Goal: Use online tool/utility

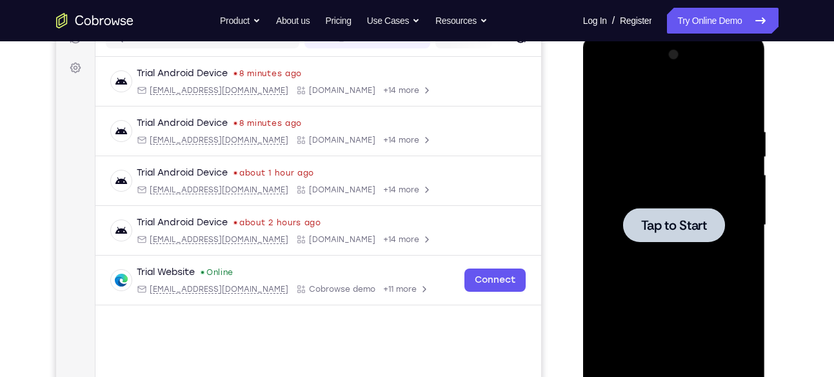
click at [656, 215] on div at bounding box center [674, 225] width 102 height 34
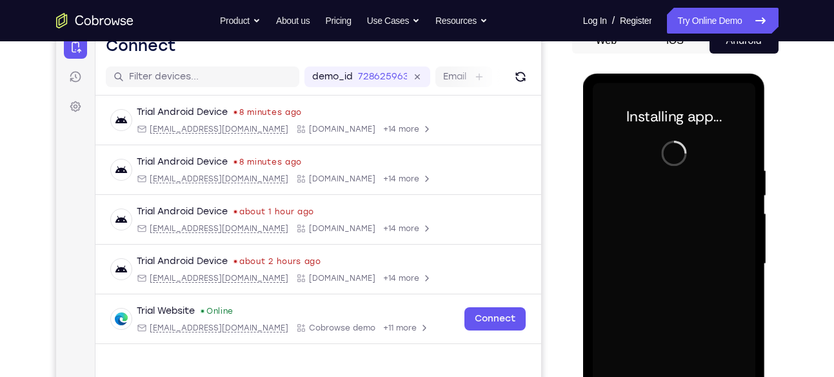
scroll to position [223, 0]
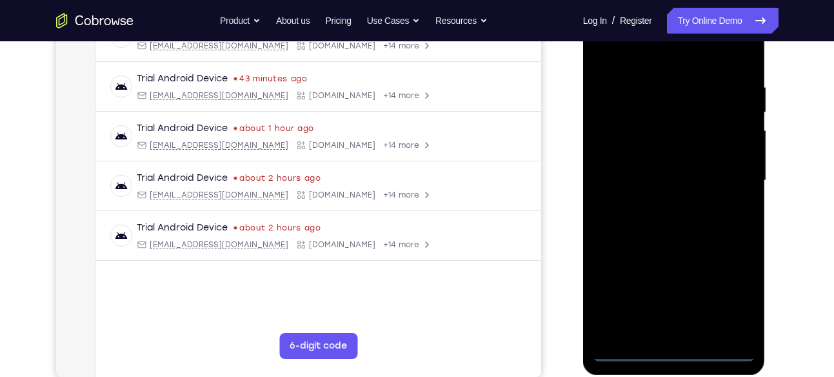
click at [676, 352] on div at bounding box center [674, 180] width 163 height 361
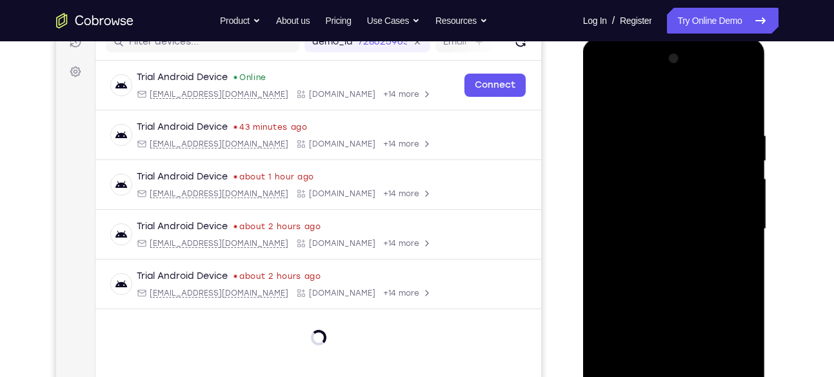
scroll to position [174, 0]
click at [728, 343] on div at bounding box center [674, 229] width 163 height 361
click at [649, 93] on div at bounding box center [674, 229] width 163 height 361
click at [727, 224] on div at bounding box center [674, 229] width 163 height 361
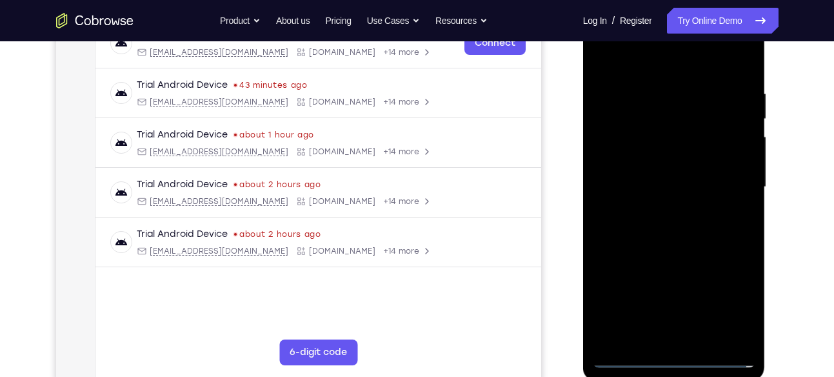
click at [663, 210] on div at bounding box center [674, 186] width 163 height 361
click at [654, 172] on div at bounding box center [674, 186] width 163 height 361
click at [651, 207] on div at bounding box center [674, 186] width 163 height 361
click at [678, 179] on div at bounding box center [674, 186] width 163 height 361
click at [665, 227] on div at bounding box center [674, 186] width 163 height 361
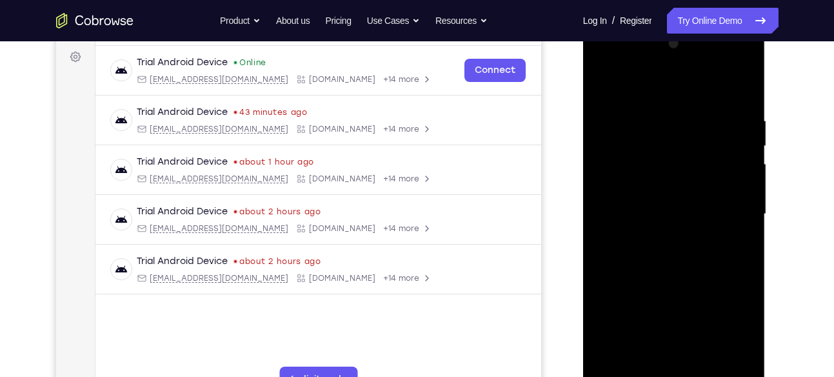
scroll to position [182, 0]
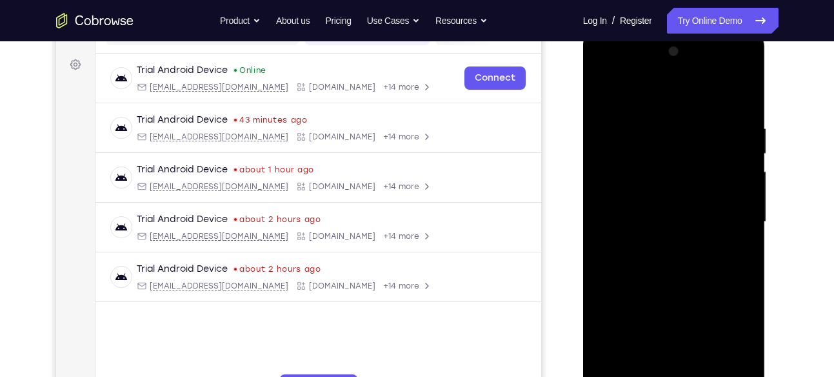
click at [665, 258] on div at bounding box center [674, 221] width 163 height 361
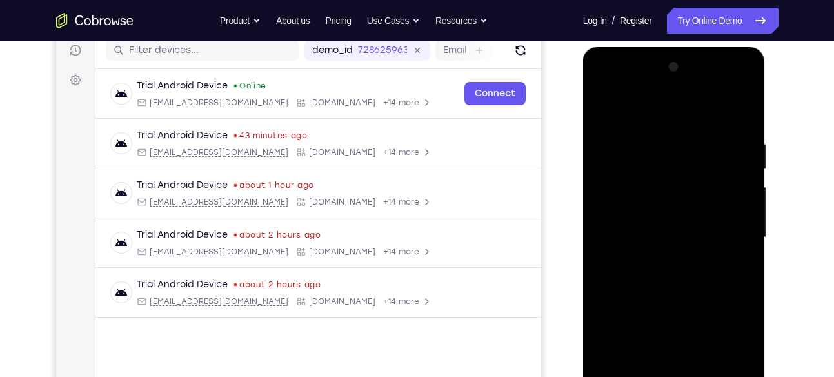
scroll to position [165, 0]
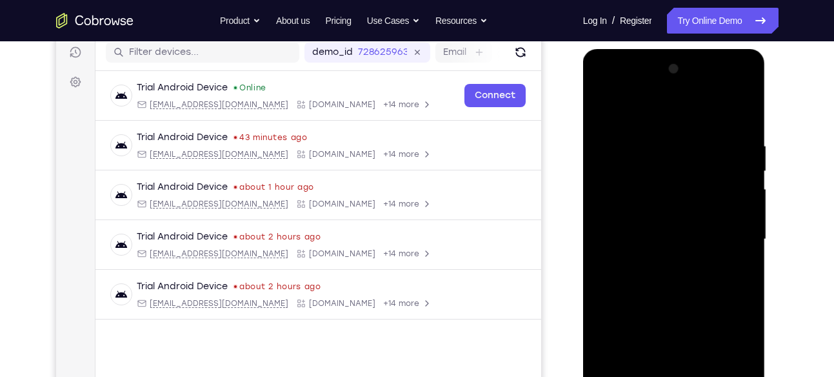
drag, startPoint x: 663, startPoint y: 118, endPoint x: 663, endPoint y: 76, distance: 42.6
click at [663, 76] on div at bounding box center [674, 239] width 163 height 361
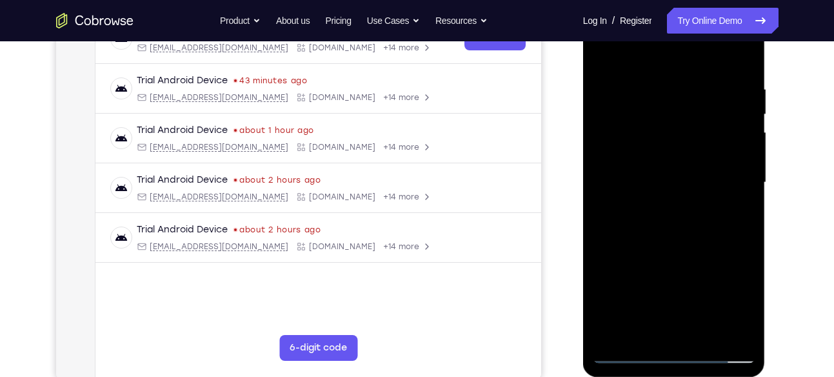
scroll to position [222, 0]
click at [675, 236] on div at bounding box center [674, 181] width 163 height 361
click at [703, 334] on div at bounding box center [674, 181] width 163 height 361
click at [699, 248] on div at bounding box center [674, 181] width 163 height 361
click at [695, 160] on div at bounding box center [674, 181] width 163 height 361
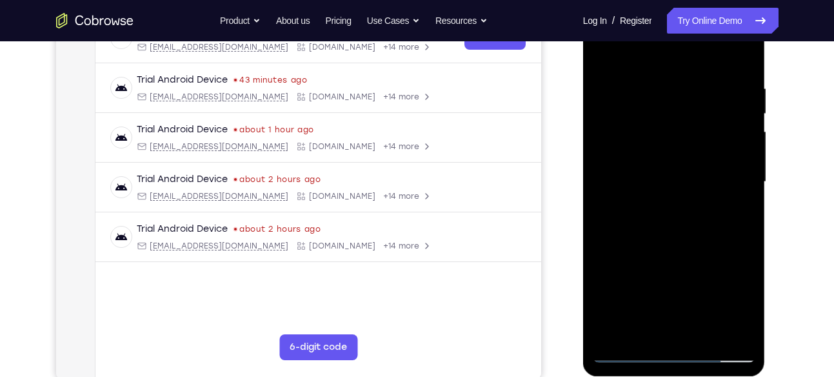
scroll to position [272, 0]
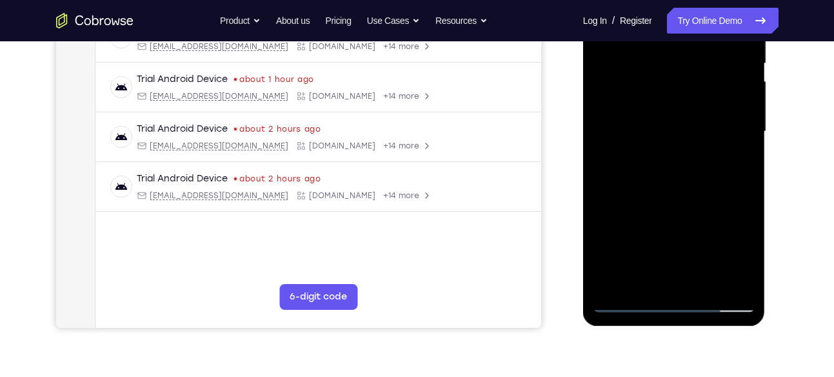
click at [618, 274] on div at bounding box center [674, 131] width 163 height 361
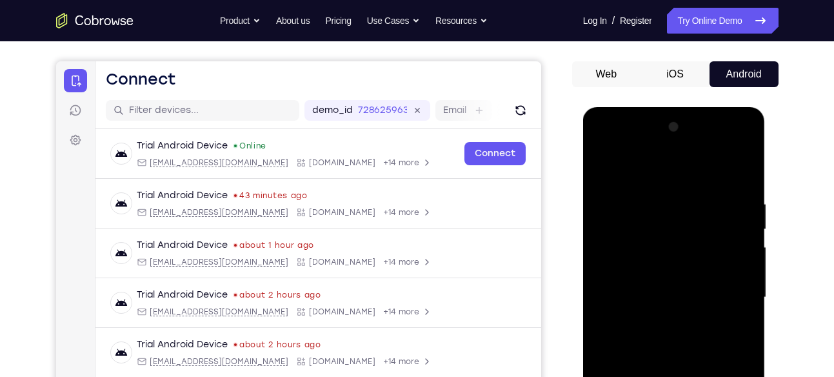
scroll to position [106, 0]
click at [604, 168] on div at bounding box center [674, 297] width 163 height 361
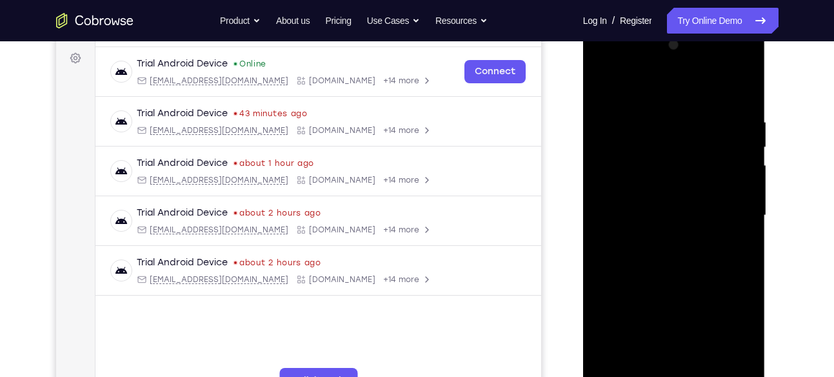
scroll to position [188, 0]
click at [610, 86] on div at bounding box center [674, 215] width 163 height 361
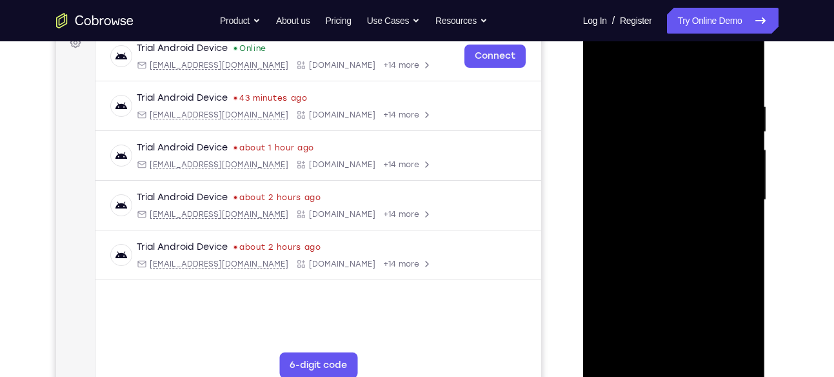
scroll to position [205, 0]
click at [656, 91] on div at bounding box center [674, 198] width 163 height 361
click at [734, 152] on div at bounding box center [674, 198] width 163 height 361
click at [732, 156] on div at bounding box center [674, 198] width 163 height 361
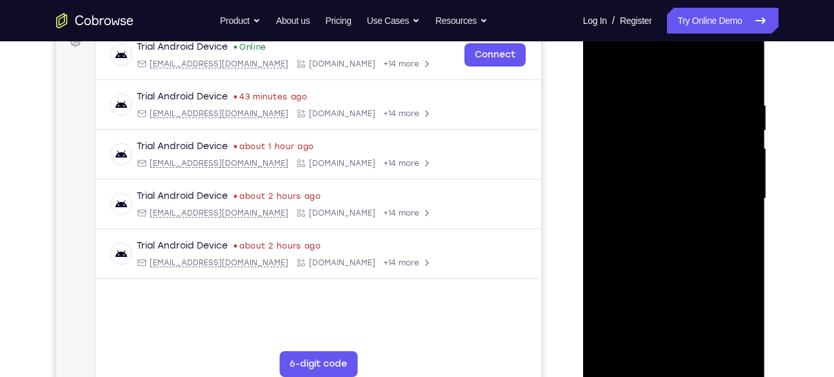
click at [732, 156] on div at bounding box center [674, 198] width 163 height 361
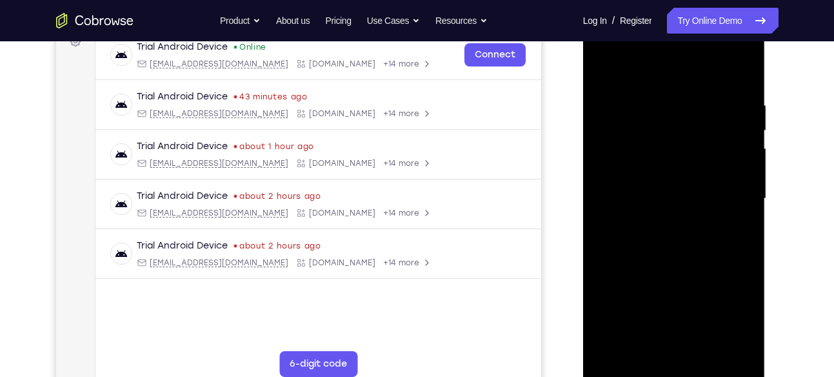
click at [732, 156] on div at bounding box center [674, 198] width 163 height 361
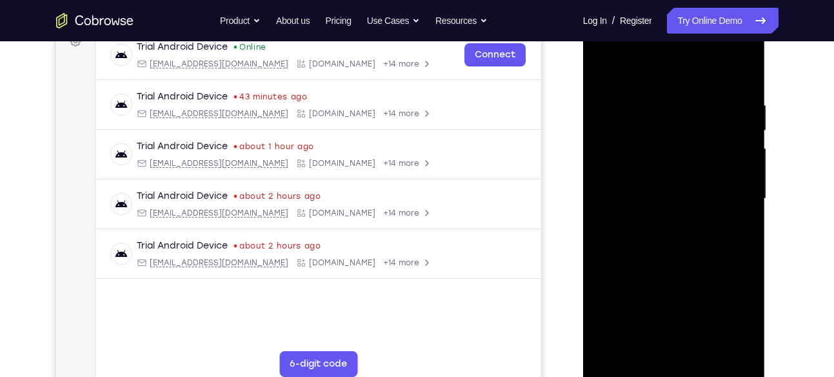
click at [732, 156] on div at bounding box center [674, 198] width 163 height 361
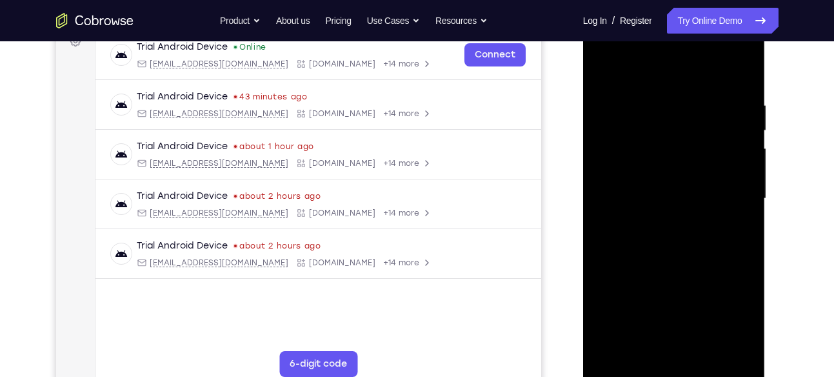
click at [732, 156] on div at bounding box center [674, 198] width 163 height 361
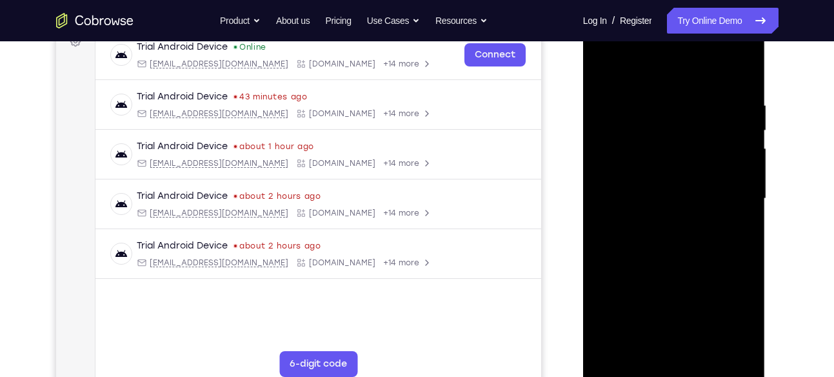
click at [732, 156] on div at bounding box center [674, 198] width 163 height 361
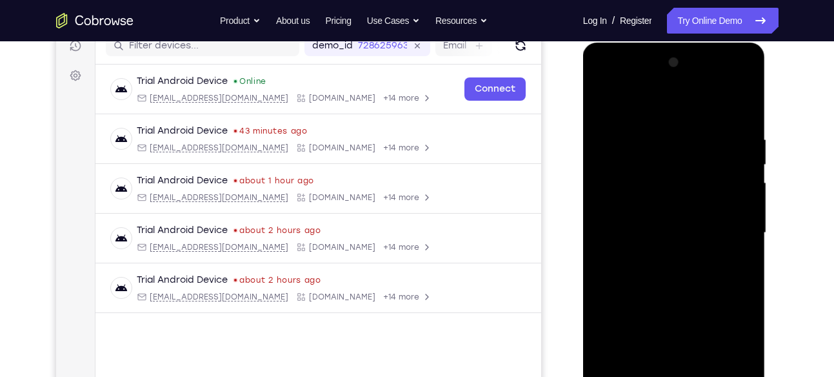
scroll to position [172, 0]
click at [736, 187] on div at bounding box center [674, 232] width 163 height 361
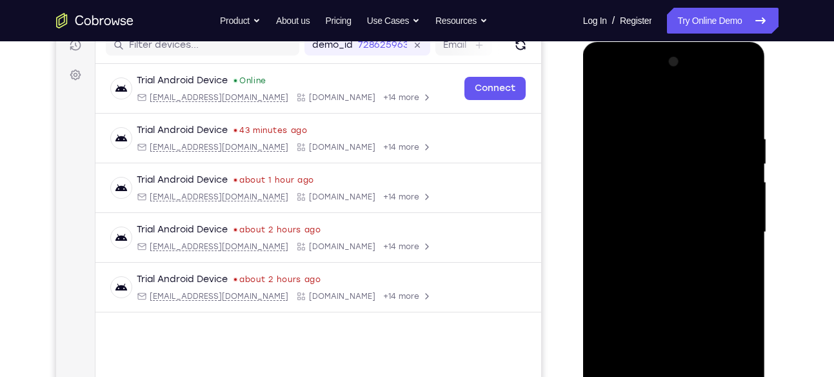
click at [739, 166] on div at bounding box center [674, 232] width 163 height 361
click at [638, 104] on div at bounding box center [674, 232] width 163 height 361
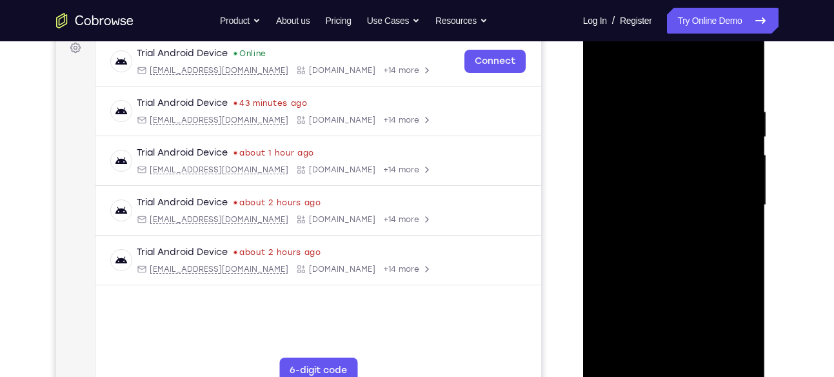
scroll to position [207, 0]
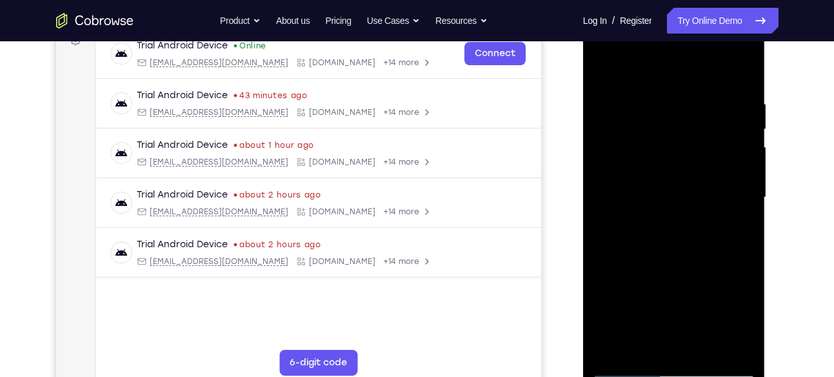
drag, startPoint x: 663, startPoint y: 223, endPoint x: 667, endPoint y: 174, distance: 49.2
click at [667, 174] on div at bounding box center [674, 197] width 163 height 361
drag, startPoint x: 664, startPoint y: 231, endPoint x: 664, endPoint y: 164, distance: 67.1
click at [664, 164] on div at bounding box center [674, 197] width 163 height 361
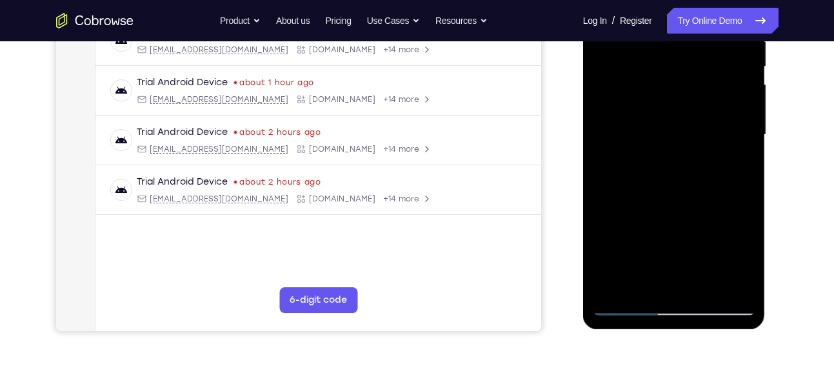
scroll to position [264, 0]
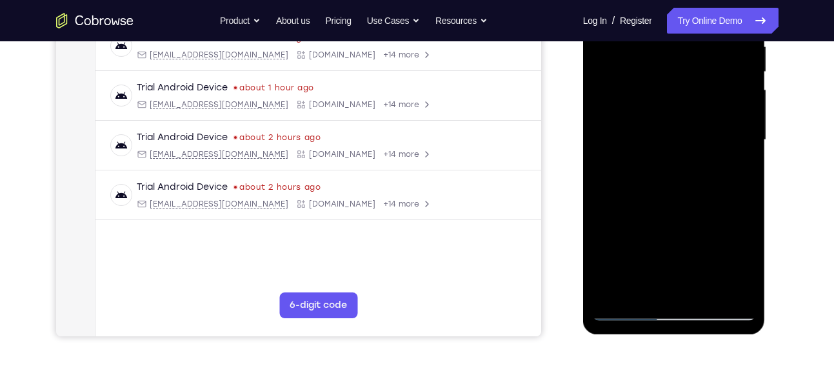
drag, startPoint x: 671, startPoint y: 208, endPoint x: 673, endPoint y: 140, distance: 68.4
click at [673, 140] on div at bounding box center [674, 139] width 163 height 361
drag, startPoint x: 676, startPoint y: 195, endPoint x: 681, endPoint y: 143, distance: 51.9
click at [681, 143] on div at bounding box center [674, 139] width 163 height 361
click at [681, 169] on div at bounding box center [674, 139] width 163 height 361
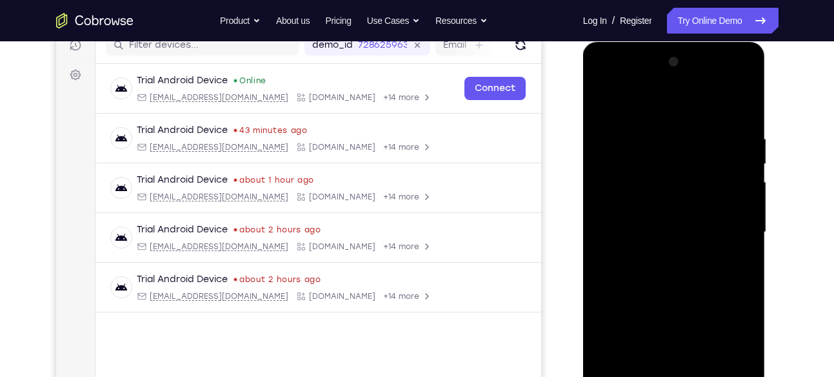
scroll to position [171, 0]
click at [606, 101] on div at bounding box center [674, 232] width 163 height 361
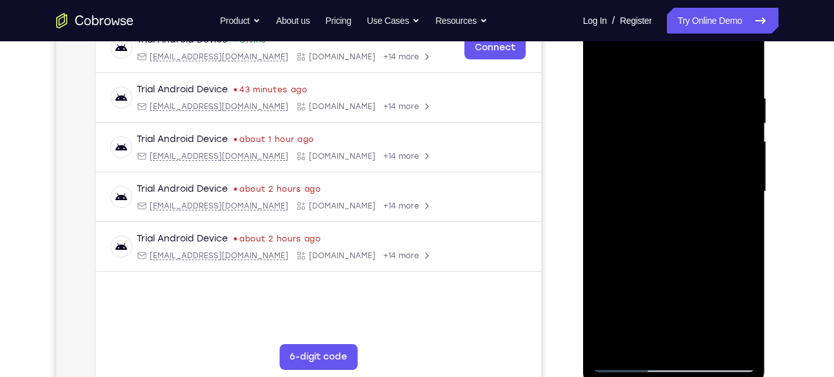
scroll to position [241, 0]
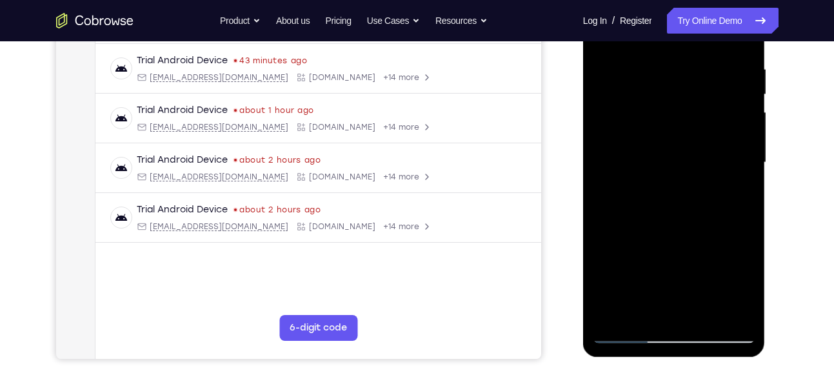
drag, startPoint x: 662, startPoint y: 216, endPoint x: 664, endPoint y: 138, distance: 78.1
click at [664, 138] on div at bounding box center [674, 162] width 163 height 361
drag, startPoint x: 663, startPoint y: 211, endPoint x: 666, endPoint y: 137, distance: 74.3
click at [666, 137] on div at bounding box center [674, 162] width 163 height 361
drag, startPoint x: 669, startPoint y: 215, endPoint x: 671, endPoint y: 141, distance: 73.6
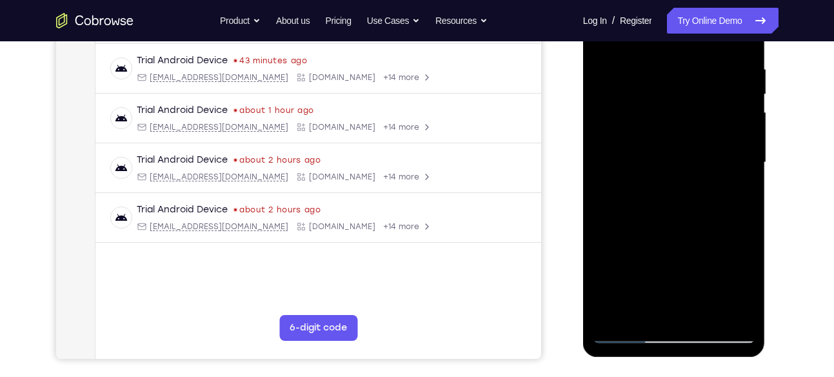
click at [671, 141] on div at bounding box center [674, 162] width 163 height 361
drag, startPoint x: 660, startPoint y: 225, endPoint x: 669, endPoint y: 147, distance: 78.7
click at [669, 147] on div at bounding box center [674, 162] width 163 height 361
drag, startPoint x: 658, startPoint y: 206, endPoint x: 659, endPoint y: 124, distance: 82.0
click at [659, 124] on div at bounding box center [674, 162] width 163 height 361
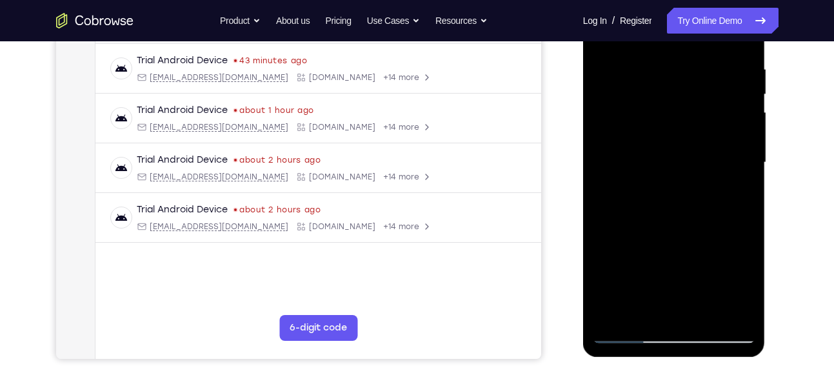
drag, startPoint x: 644, startPoint y: 203, endPoint x: 649, endPoint y: 119, distance: 84.7
click at [649, 119] on div at bounding box center [674, 162] width 163 height 361
drag, startPoint x: 651, startPoint y: 194, endPoint x: 660, endPoint y: 123, distance: 72.2
click at [660, 123] on div at bounding box center [674, 162] width 163 height 361
drag, startPoint x: 660, startPoint y: 208, endPoint x: 666, endPoint y: 128, distance: 80.3
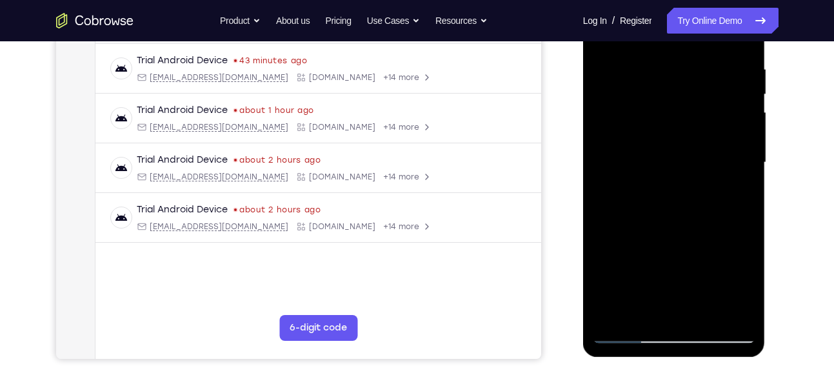
click at [666, 128] on div at bounding box center [674, 162] width 163 height 361
drag, startPoint x: 665, startPoint y: 207, endPoint x: 675, endPoint y: 128, distance: 79.4
click at [675, 128] on div at bounding box center [674, 162] width 163 height 361
drag, startPoint x: 663, startPoint y: 214, endPoint x: 672, endPoint y: 138, distance: 76.7
click at [672, 138] on div at bounding box center [674, 162] width 163 height 361
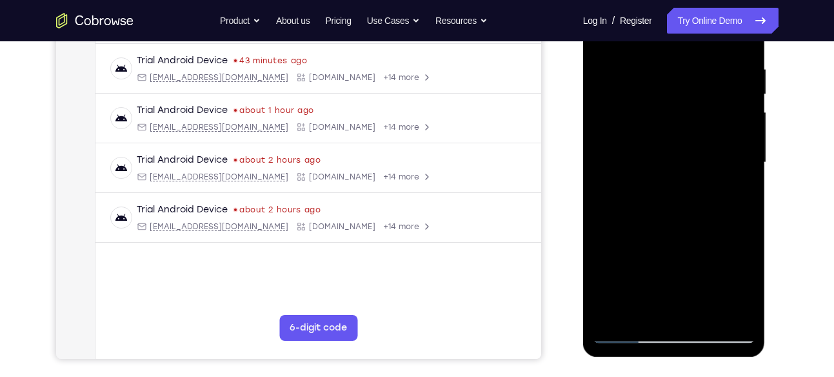
drag, startPoint x: 672, startPoint y: 227, endPoint x: 680, endPoint y: 156, distance: 71.4
click at [680, 156] on div at bounding box center [674, 162] width 163 height 361
drag, startPoint x: 671, startPoint y: 232, endPoint x: 684, endPoint y: 150, distance: 83.7
click at [684, 150] on div at bounding box center [674, 162] width 163 height 361
drag, startPoint x: 669, startPoint y: 208, endPoint x: 678, endPoint y: 140, distance: 68.3
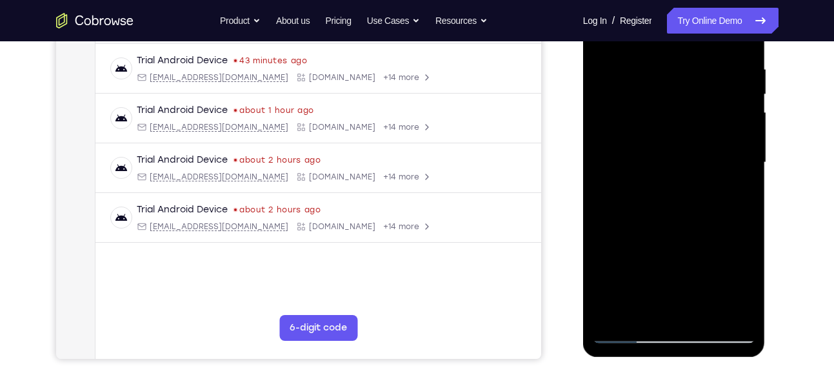
click at [678, 140] on div at bounding box center [674, 162] width 163 height 361
drag, startPoint x: 672, startPoint y: 214, endPoint x: 672, endPoint y: 136, distance: 78.1
click at [672, 136] on div at bounding box center [674, 162] width 163 height 361
drag, startPoint x: 675, startPoint y: 197, endPoint x: 681, endPoint y: 116, distance: 81.5
click at [681, 116] on div at bounding box center [674, 162] width 163 height 361
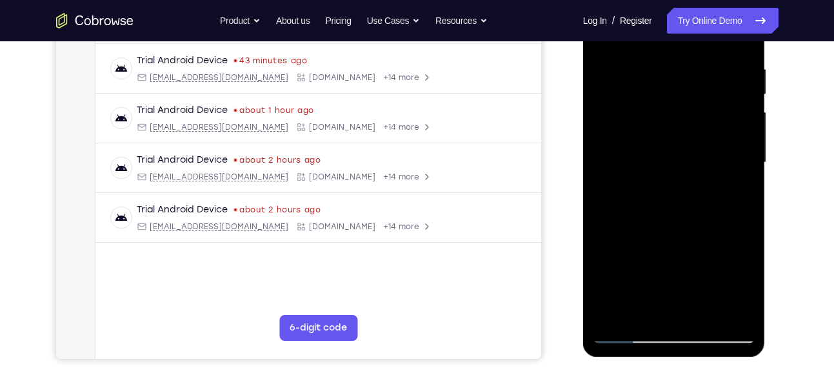
drag, startPoint x: 667, startPoint y: 199, endPoint x: 676, endPoint y: 121, distance: 78.0
click at [676, 121] on div at bounding box center [674, 162] width 163 height 361
drag, startPoint x: 668, startPoint y: 201, endPoint x: 681, endPoint y: 111, distance: 90.6
click at [681, 111] on div at bounding box center [674, 162] width 163 height 361
drag, startPoint x: 677, startPoint y: 203, endPoint x: 688, endPoint y: 116, distance: 87.8
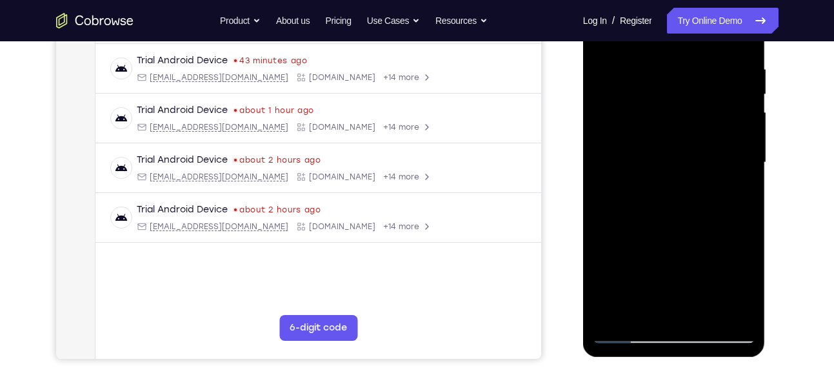
click at [688, 116] on div at bounding box center [674, 162] width 163 height 361
drag, startPoint x: 665, startPoint y: 215, endPoint x: 676, endPoint y: 131, distance: 84.7
click at [676, 131] on div at bounding box center [674, 162] width 163 height 361
drag, startPoint x: 666, startPoint y: 236, endPoint x: 674, endPoint y: 132, distance: 104.2
click at [674, 132] on div at bounding box center [674, 162] width 163 height 361
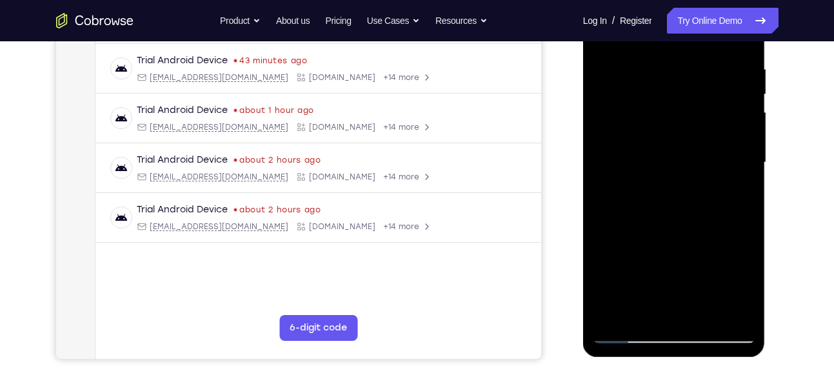
drag, startPoint x: 667, startPoint y: 207, endPoint x: 672, endPoint y: 132, distance: 75.1
click at [672, 132] on div at bounding box center [674, 162] width 163 height 361
drag, startPoint x: 669, startPoint y: 208, endPoint x: 678, endPoint y: 134, distance: 74.1
click at [678, 134] on div at bounding box center [674, 162] width 163 height 361
drag, startPoint x: 668, startPoint y: 207, endPoint x: 676, endPoint y: 125, distance: 82.4
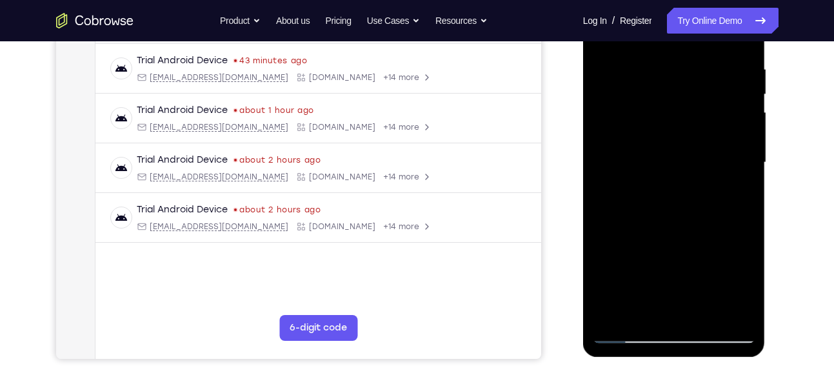
click at [676, 125] on div at bounding box center [674, 162] width 163 height 361
drag, startPoint x: 674, startPoint y: 208, endPoint x: 681, endPoint y: 108, distance: 100.3
click at [681, 108] on div at bounding box center [674, 162] width 163 height 361
drag, startPoint x: 663, startPoint y: 205, endPoint x: 685, endPoint y: 119, distance: 88.0
click at [685, 119] on div at bounding box center [674, 162] width 163 height 361
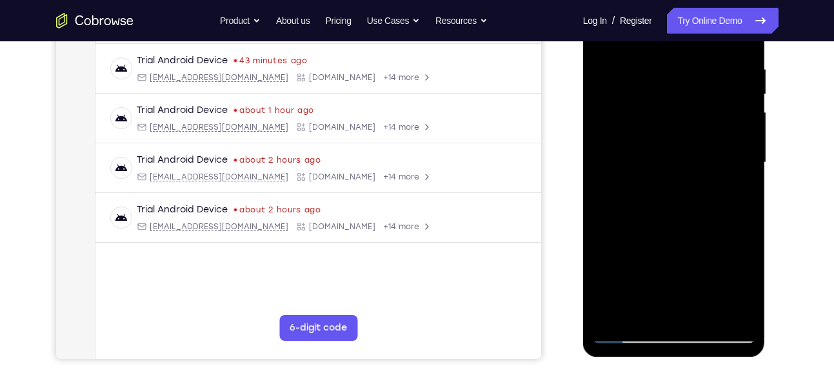
drag, startPoint x: 672, startPoint y: 207, endPoint x: 684, endPoint y: 114, distance: 93.1
click at [684, 114] on div at bounding box center [674, 162] width 163 height 361
drag, startPoint x: 667, startPoint y: 215, endPoint x: 679, endPoint y: 136, distance: 80.3
click at [679, 136] on div at bounding box center [674, 162] width 163 height 361
drag, startPoint x: 659, startPoint y: 210, endPoint x: 676, endPoint y: 117, distance: 94.5
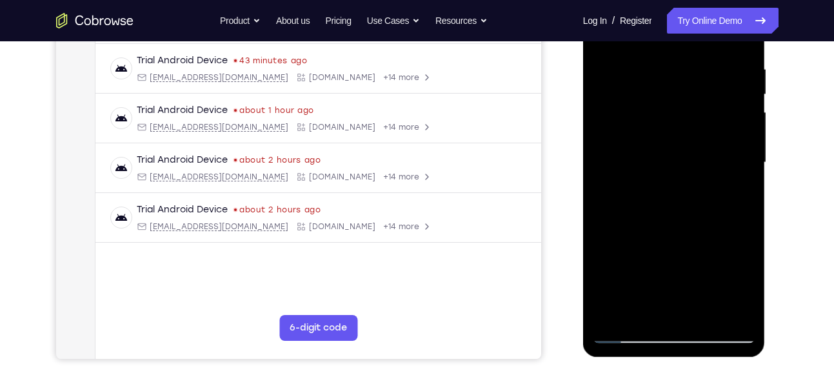
click at [676, 117] on div at bounding box center [674, 162] width 163 height 361
drag, startPoint x: 667, startPoint y: 199, endPoint x: 688, endPoint y: 107, distance: 94.6
click at [688, 107] on div at bounding box center [674, 162] width 163 height 361
drag, startPoint x: 676, startPoint y: 210, endPoint x: 689, endPoint y: 116, distance: 94.5
click at [689, 116] on div at bounding box center [674, 162] width 163 height 361
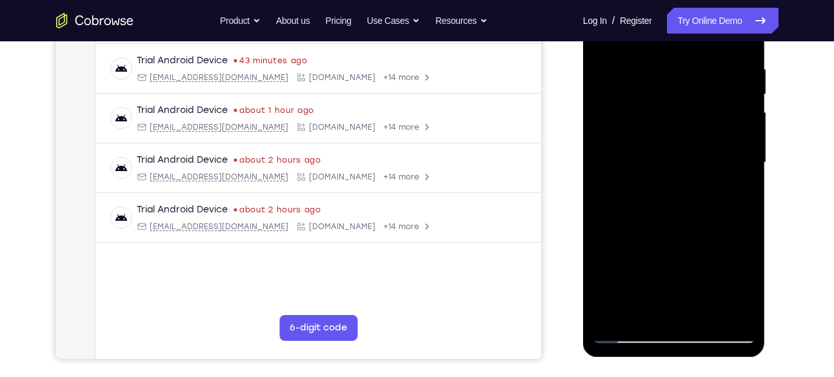
drag
click at [692, 107] on div at bounding box center [674, 162] width 163 height 361
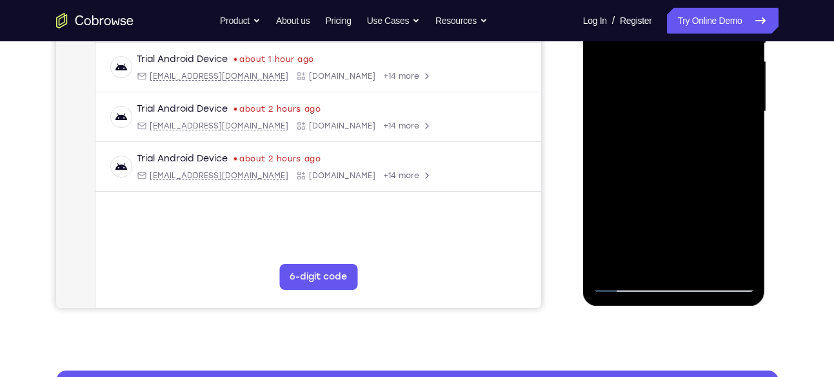
scroll to position [287, 0]
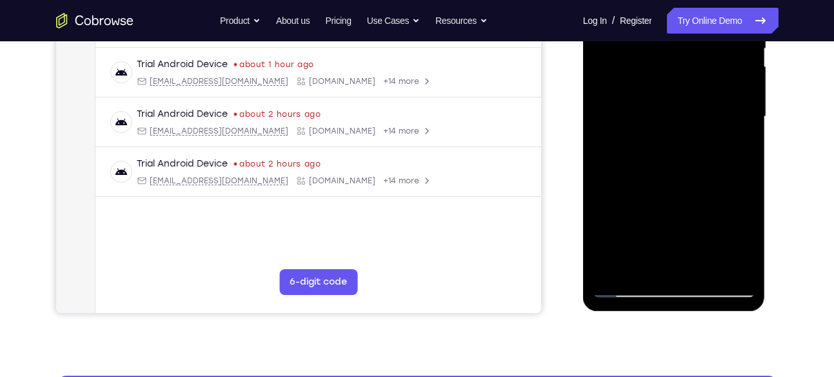
click at [687, 93] on div at bounding box center [674, 116] width 163 height 361
click at [683, 104] on div at bounding box center [674, 116] width 163 height 361
click at [673, 106] on div at bounding box center [674, 116] width 163 height 361
click at [666, 102] on div at bounding box center [674, 116] width 163 height 361
click at [672, 103] on div at bounding box center [674, 116] width 163 height 361
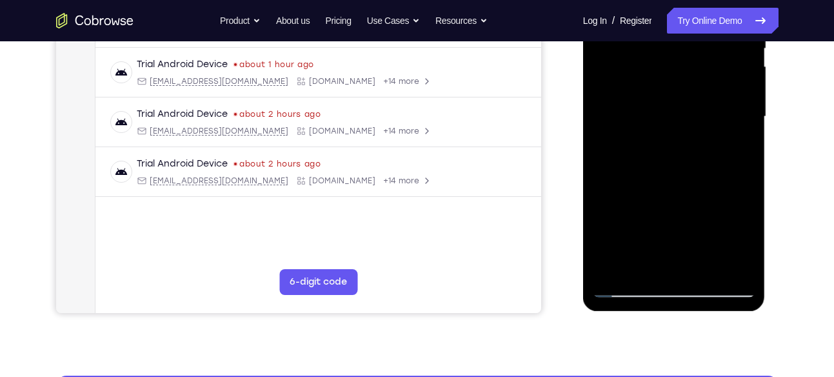
click at [665, 112] on div at bounding box center [674, 116] width 163 height 361
click at [669, 111] on div at bounding box center [674, 116] width 163 height 361
click at [671, 116] on div at bounding box center [674, 116] width 163 height 361
click at [667, 111] on div at bounding box center [674, 116] width 163 height 361
click at [672, 101] on div at bounding box center [674, 116] width 163 height 361
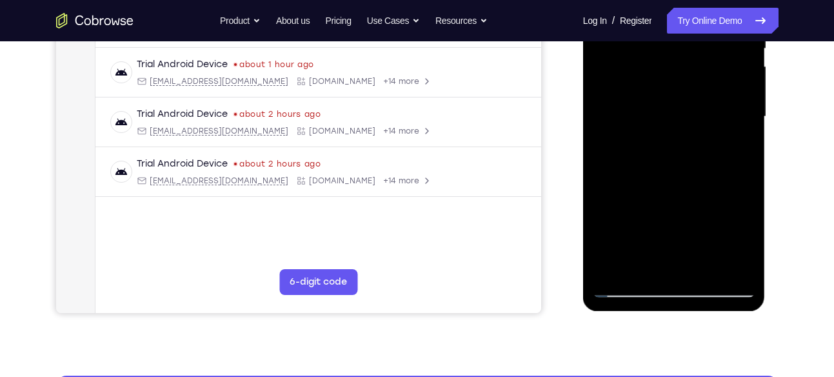
click at [695, 211] on div at bounding box center [674, 116] width 163 height 361
click at [736, 143] on div at bounding box center [674, 116] width 163 height 361
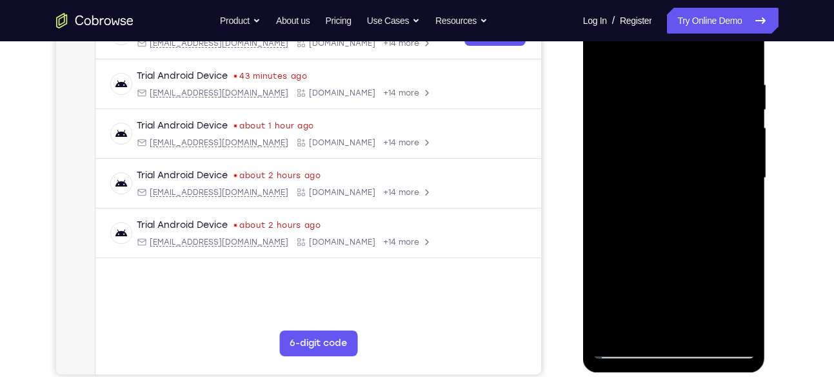
scroll to position [245, 0]
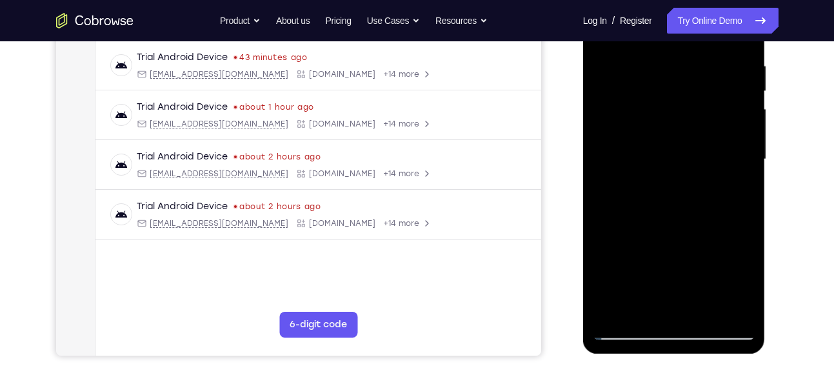
click at [623, 200] on div at bounding box center [674, 159] width 163 height 361
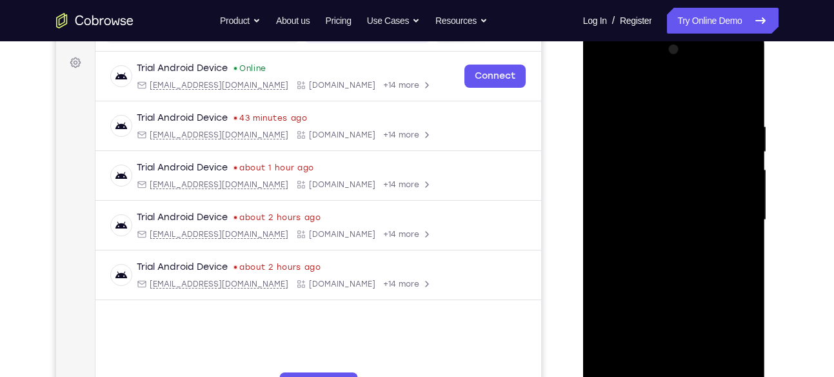
scroll to position [183, 0]
click at [642, 136] on div at bounding box center [674, 220] width 163 height 361
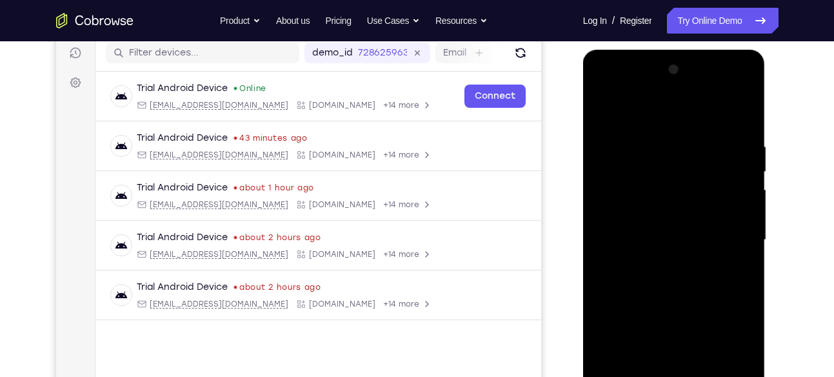
click at [607, 110] on div at bounding box center [674, 239] width 163 height 361
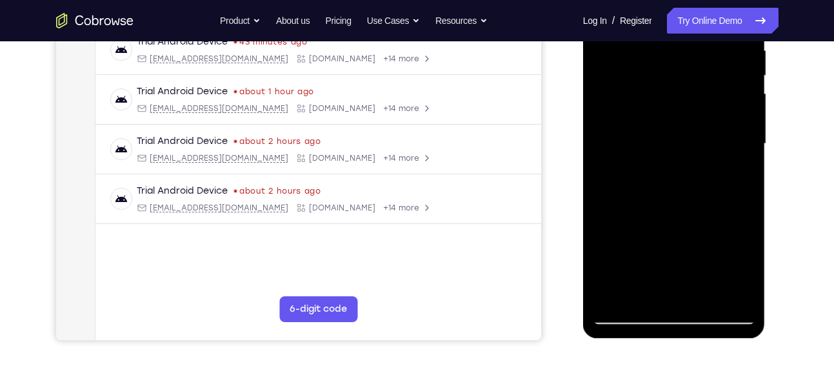
scroll to position [272, 0]
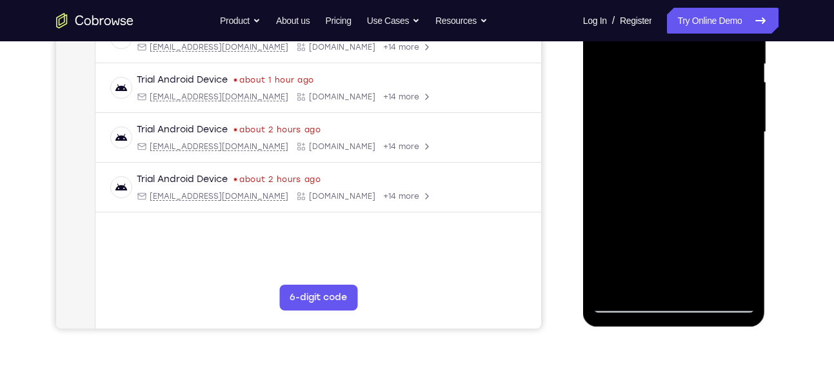
click at [623, 208] on div at bounding box center [674, 132] width 163 height 361
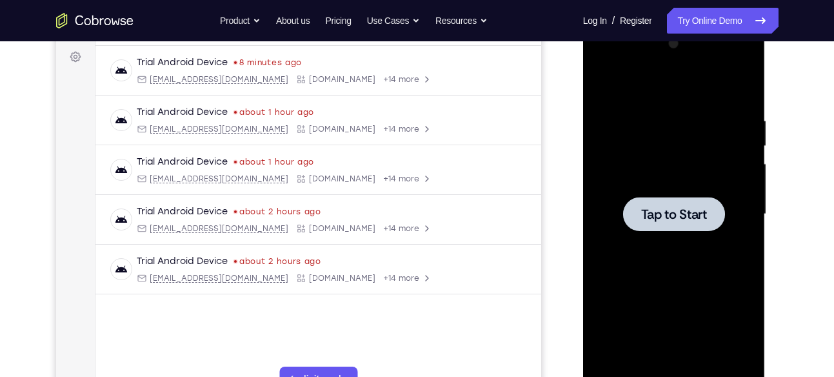
scroll to position [189, 0]
click at [681, 221] on span "Tap to Start" at bounding box center [674, 214] width 66 height 13
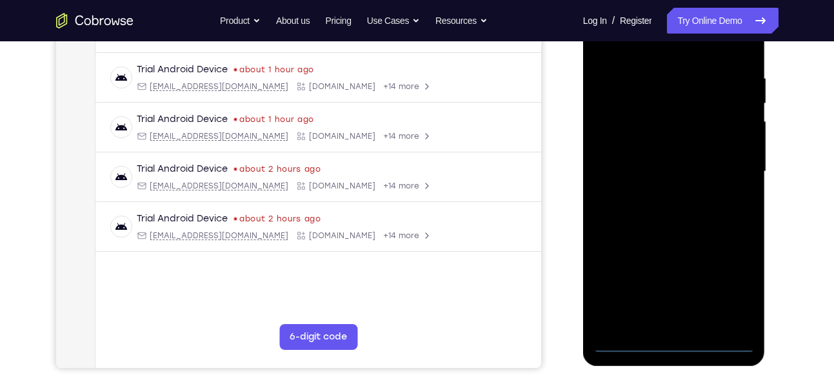
scroll to position [233, 0]
click at [674, 345] on div at bounding box center [674, 170] width 163 height 361
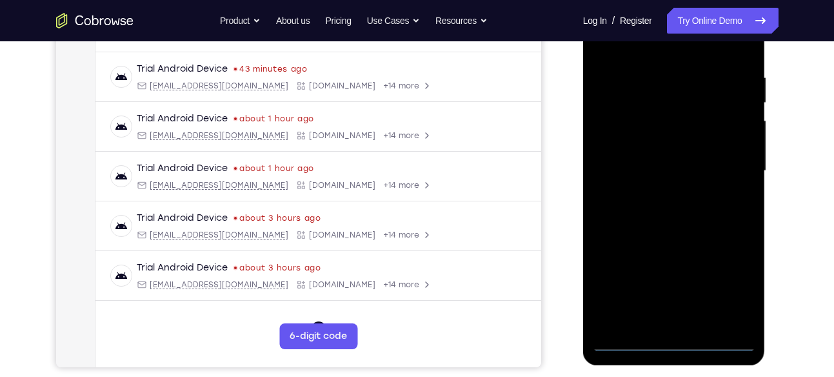
click at [732, 277] on div at bounding box center [674, 170] width 163 height 361
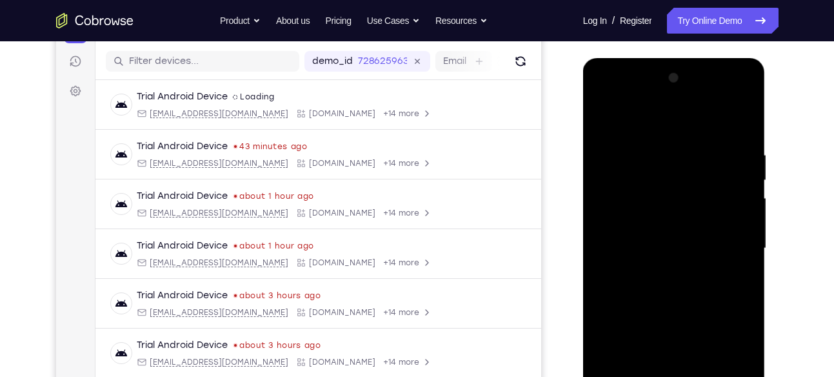
scroll to position [155, 0]
click at [661, 126] on div at bounding box center [674, 248] width 163 height 361
click at [733, 241] on div at bounding box center [674, 248] width 163 height 361
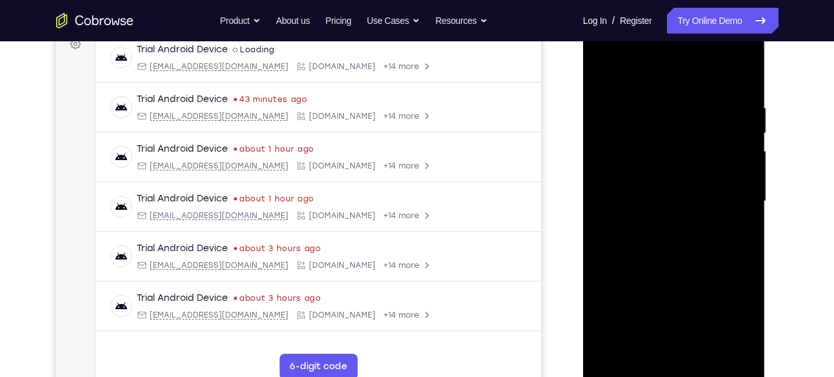
scroll to position [204, 0]
click at [658, 227] on div at bounding box center [674, 199] width 163 height 361
click at [632, 188] on div at bounding box center [674, 199] width 163 height 361
click at [653, 168] on div at bounding box center [674, 199] width 163 height 361
click at [656, 199] on div at bounding box center [674, 199] width 163 height 361
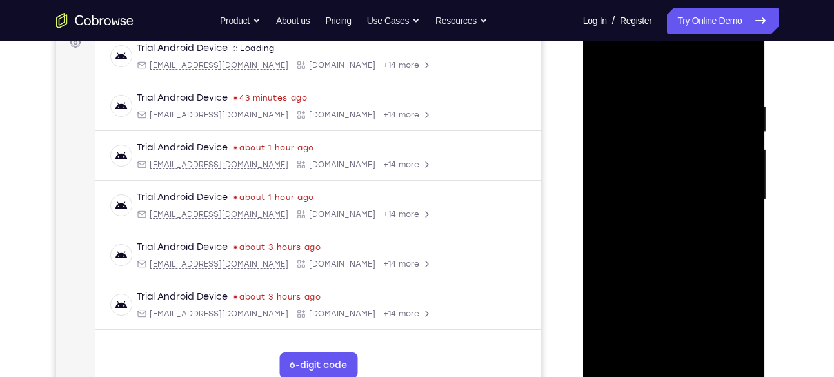
click at [653, 239] on div at bounding box center [674, 199] width 163 height 361
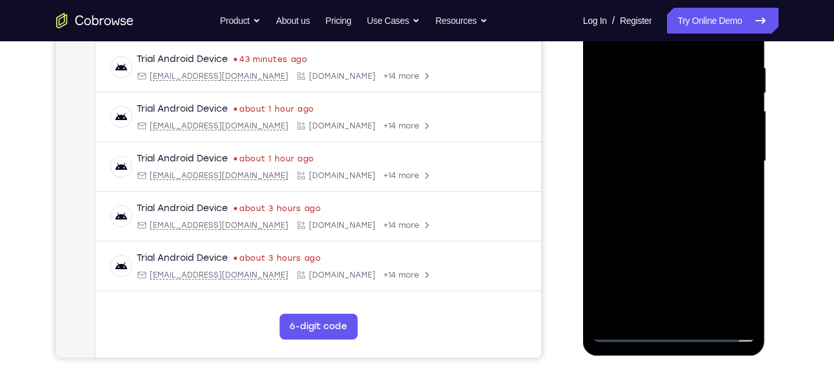
scroll to position [244, 0]
click at [674, 195] on div at bounding box center [674, 159] width 163 height 361
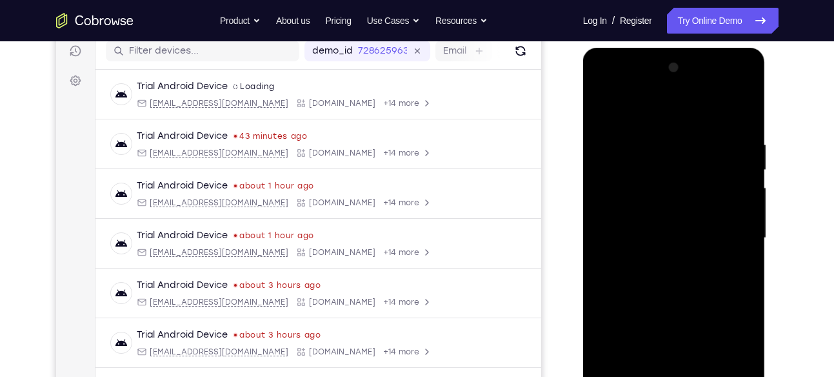
scroll to position [162, 0]
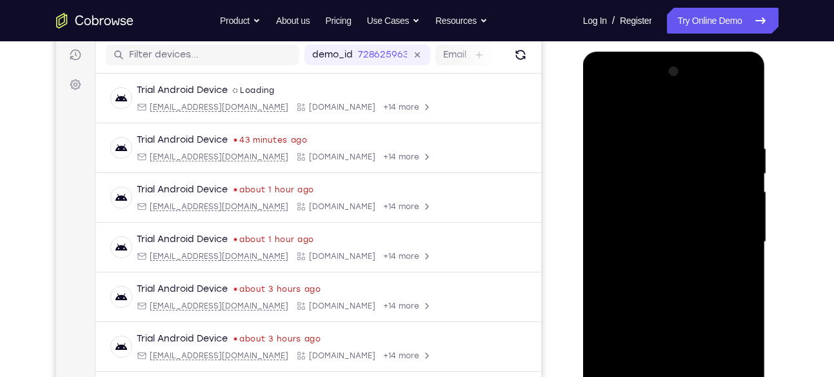
drag, startPoint x: 676, startPoint y: 117, endPoint x: 687, endPoint y: 67, distance: 51.7
click at [687, 67] on div at bounding box center [674, 241] width 163 height 361
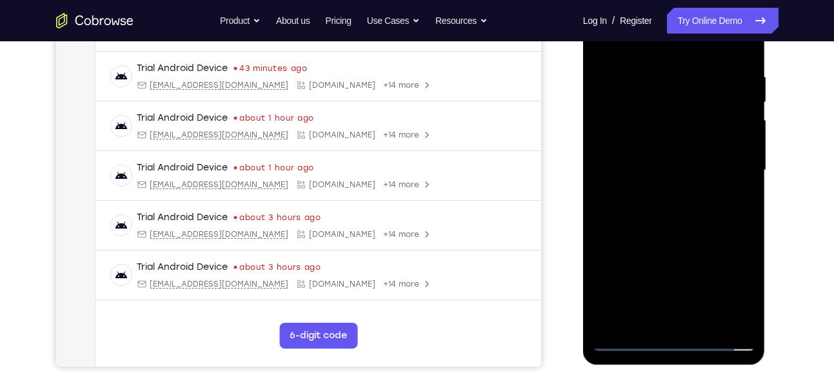
scroll to position [233, 0]
click at [675, 227] on div at bounding box center [674, 170] width 163 height 361
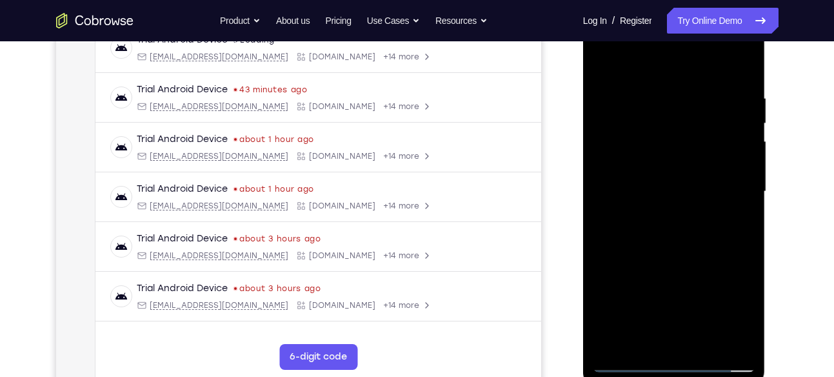
scroll to position [213, 0]
click at [658, 123] on div at bounding box center [674, 190] width 163 height 361
drag, startPoint x: 682, startPoint y: 256, endPoint x: 669, endPoint y: 93, distance: 163.8
click at [669, 93] on div at bounding box center [674, 190] width 163 height 361
drag, startPoint x: 701, startPoint y: 268, endPoint x: 706, endPoint y: 88, distance: 179.5
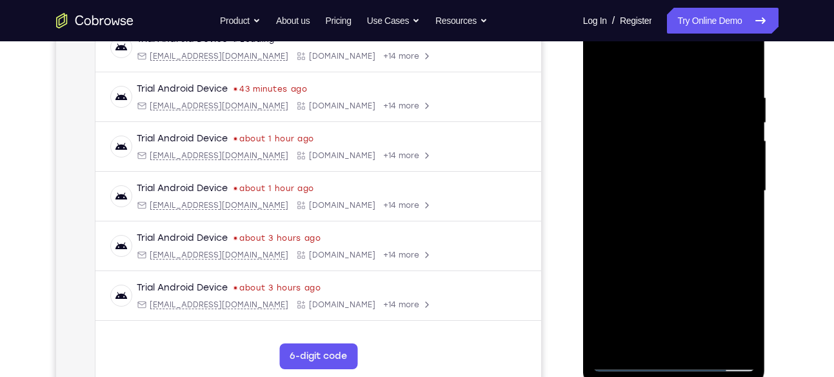
click at [706, 88] on div at bounding box center [674, 190] width 163 height 361
drag, startPoint x: 694, startPoint y: 278, endPoint x: 695, endPoint y: 116, distance: 162.6
click at [695, 116] on div at bounding box center [674, 190] width 163 height 361
drag, startPoint x: 698, startPoint y: 255, endPoint x: 692, endPoint y: 164, distance: 91.1
click at [692, 164] on div at bounding box center [674, 190] width 163 height 361
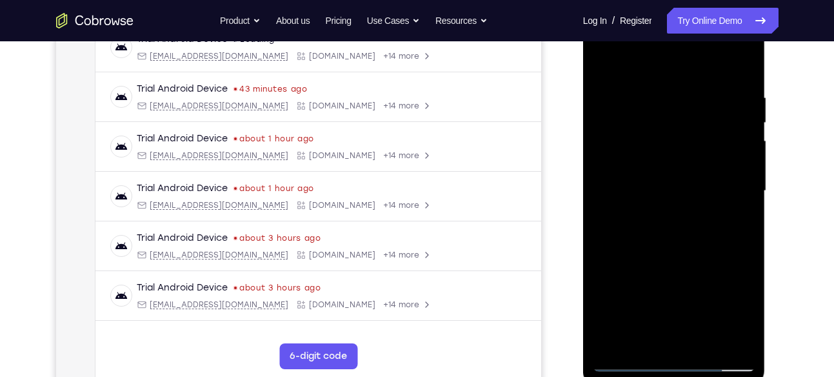
drag, startPoint x: 685, startPoint y: 272, endPoint x: 674, endPoint y: 157, distance: 116.0
click at [674, 157] on div at bounding box center [674, 190] width 163 height 361
drag, startPoint x: 680, startPoint y: 242, endPoint x: 680, endPoint y: 111, distance: 131.0
click at [680, 111] on div at bounding box center [674, 190] width 163 height 361
drag, startPoint x: 680, startPoint y: 245, endPoint x: 680, endPoint y: 141, distance: 104.5
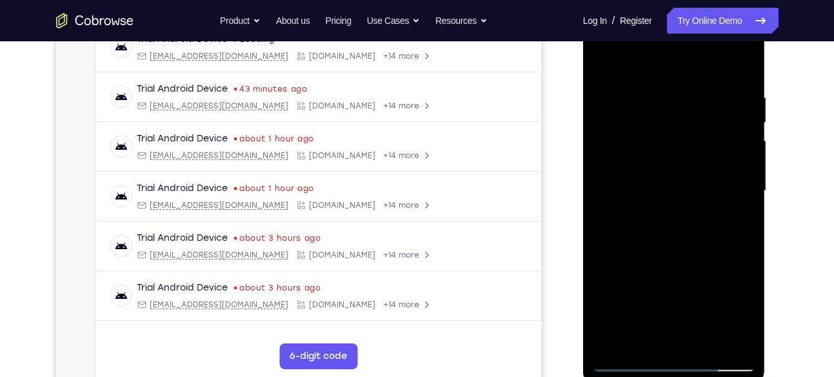
click at [680, 141] on div at bounding box center [674, 190] width 163 height 361
drag, startPoint x: 683, startPoint y: 263, endPoint x: 683, endPoint y: 128, distance: 134.9
click at [683, 128] on div at bounding box center [674, 190] width 163 height 361
drag, startPoint x: 683, startPoint y: 250, endPoint x: 673, endPoint y: 140, distance: 110.8
click at [673, 140] on div at bounding box center [674, 190] width 163 height 361
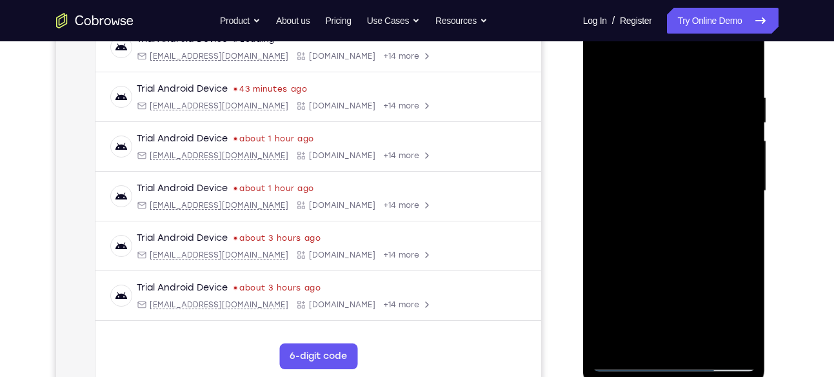
drag, startPoint x: 678, startPoint y: 243, endPoint x: 678, endPoint y: 145, distance: 98.1
click at [678, 145] on div at bounding box center [674, 190] width 163 height 361
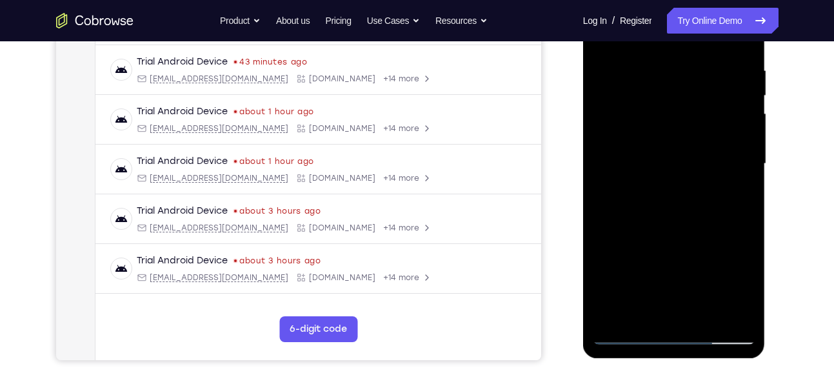
scroll to position [252, 0]
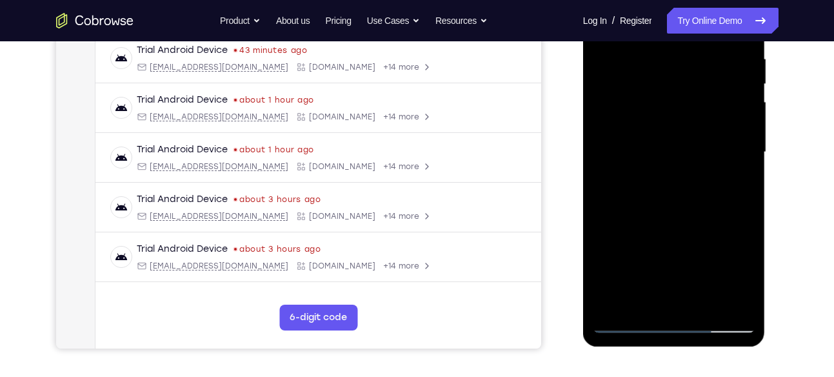
drag, startPoint x: 674, startPoint y: 202, endPoint x: 676, endPoint y: 128, distance: 74.2
click at [676, 128] on div at bounding box center [674, 152] width 163 height 361
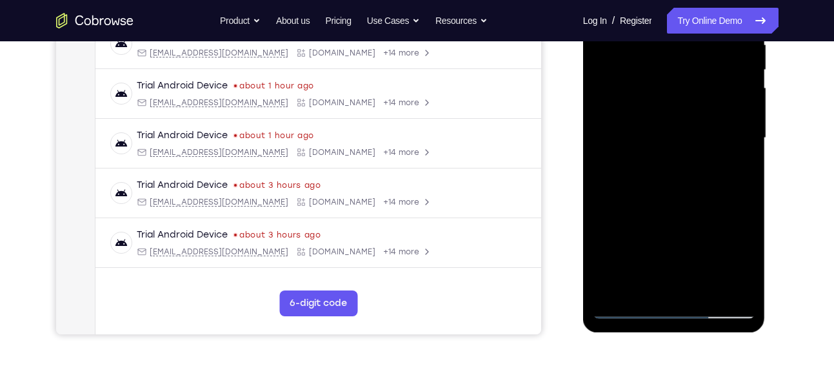
scroll to position [265, 0]
drag, startPoint x: 680, startPoint y: 228, endPoint x: 680, endPoint y: 153, distance: 74.9
click at [680, 153] on div at bounding box center [674, 138] width 163 height 361
drag, startPoint x: 677, startPoint y: 223, endPoint x: 681, endPoint y: 130, distance: 92.4
click at [681, 130] on div at bounding box center [674, 138] width 163 height 361
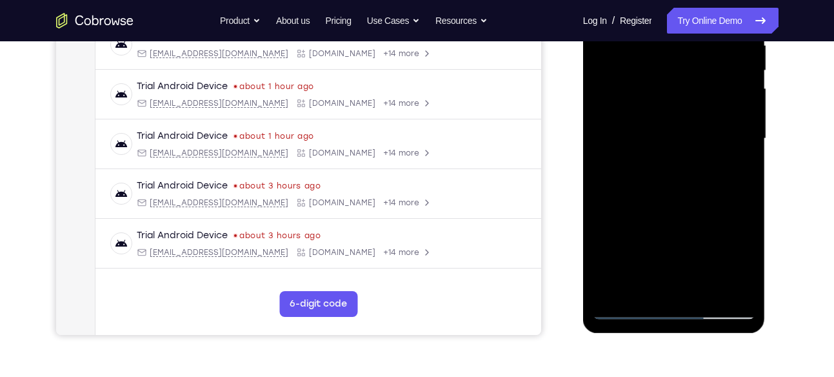
drag, startPoint x: 680, startPoint y: 205, endPoint x: 680, endPoint y: 157, distance: 48.4
click at [680, 157] on div at bounding box center [674, 138] width 163 height 361
drag, startPoint x: 680, startPoint y: 219, endPoint x: 684, endPoint y: 118, distance: 101.4
click at [684, 118] on div at bounding box center [674, 138] width 163 height 361
drag, startPoint x: 678, startPoint y: 227, endPoint x: 673, endPoint y: 136, distance: 91.8
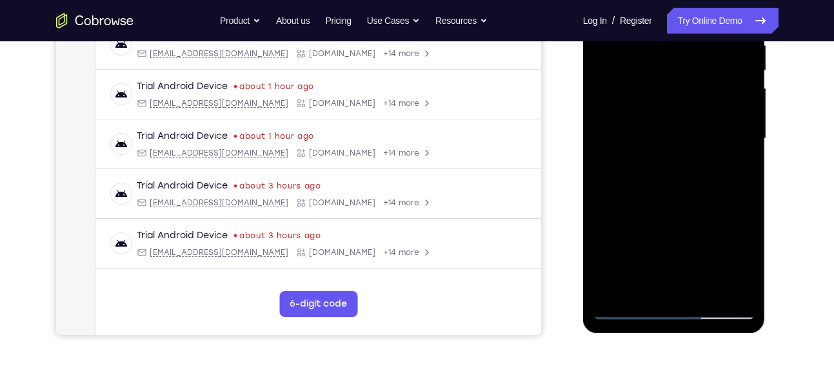
click at [673, 136] on div at bounding box center [674, 138] width 163 height 361
drag, startPoint x: 676, startPoint y: 228, endPoint x: 675, endPoint y: 136, distance: 92.3
click at [675, 136] on div at bounding box center [674, 138] width 163 height 361
drag, startPoint x: 666, startPoint y: 250, endPoint x: 667, endPoint y: 172, distance: 78.1
click at [667, 172] on div at bounding box center [674, 138] width 163 height 361
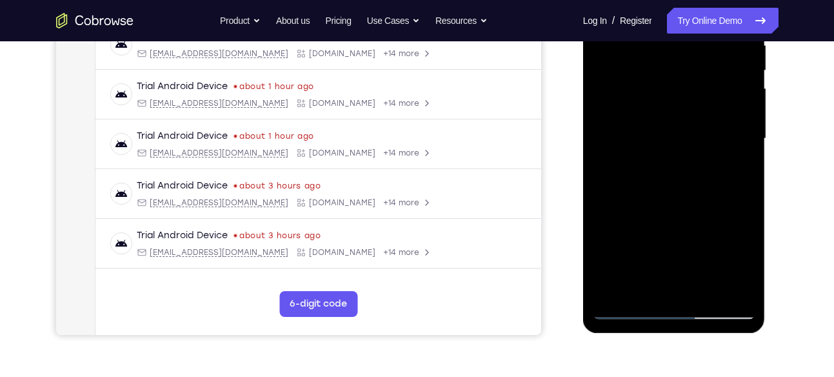
drag, startPoint x: 671, startPoint y: 240, endPoint x: 673, endPoint y: 152, distance: 88.4
click at [673, 152] on div at bounding box center [674, 138] width 163 height 361
drag, startPoint x: 661, startPoint y: 229, endPoint x: 671, endPoint y: 134, distance: 96.1
click at [671, 134] on div at bounding box center [674, 138] width 163 height 361
drag, startPoint x: 674, startPoint y: 226, endPoint x: 674, endPoint y: 132, distance: 94.2
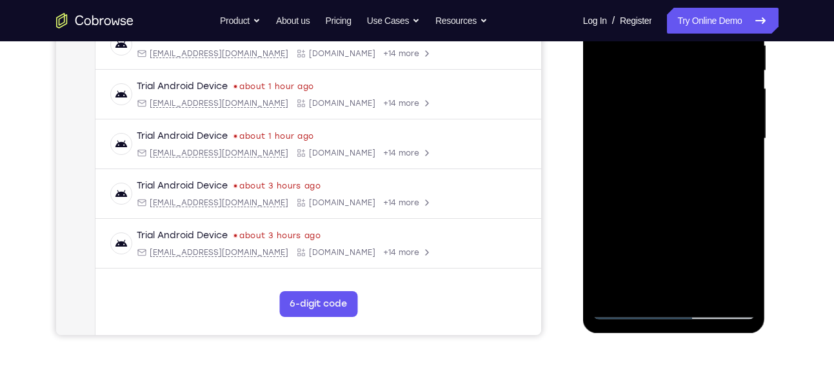
click at [674, 132] on div at bounding box center [674, 138] width 163 height 361
drag, startPoint x: 669, startPoint y: 228, endPoint x: 675, endPoint y: 108, distance: 120.2
click at [675, 108] on div at bounding box center [674, 138] width 163 height 361
drag, startPoint x: 678, startPoint y: 227, endPoint x: 679, endPoint y: 119, distance: 107.1
click at [679, 119] on div at bounding box center [674, 138] width 163 height 361
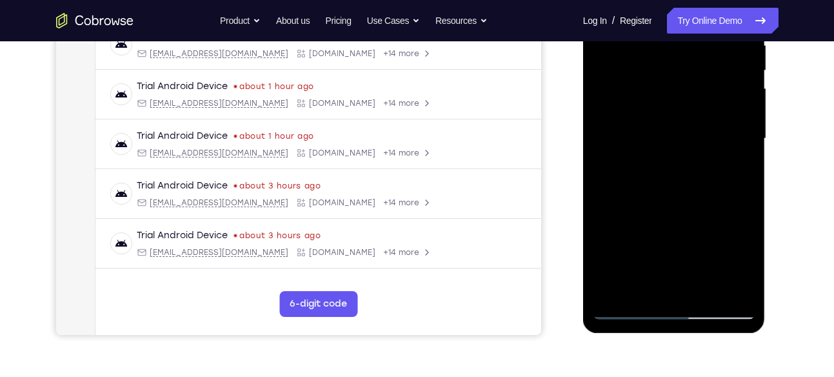
drag, startPoint x: 670, startPoint y: 222, endPoint x: 678, endPoint y: 110, distance: 112.0
click at [678, 110] on div at bounding box center [674, 138] width 163 height 361
drag, startPoint x: 676, startPoint y: 204, endPoint x: 677, endPoint y: 109, distance: 94.9
click at [677, 109] on div at bounding box center [674, 138] width 163 height 361
drag, startPoint x: 680, startPoint y: 208, endPoint x: 681, endPoint y: 119, distance: 89.1
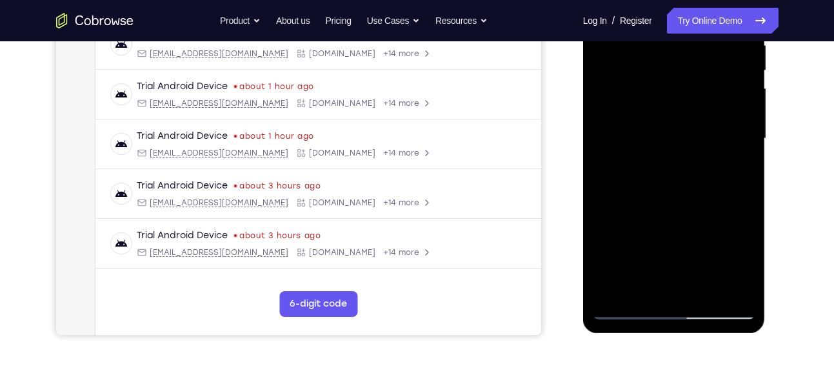
click at [681, 119] on div at bounding box center [674, 138] width 163 height 361
drag, startPoint x: 678, startPoint y: 226, endPoint x: 685, endPoint y: 108, distance: 118.4
click at [685, 108] on div at bounding box center [674, 138] width 163 height 361
drag, startPoint x: 683, startPoint y: 232, endPoint x: 689, endPoint y: 123, distance: 109.8
click at [689, 123] on div at bounding box center [674, 138] width 163 height 361
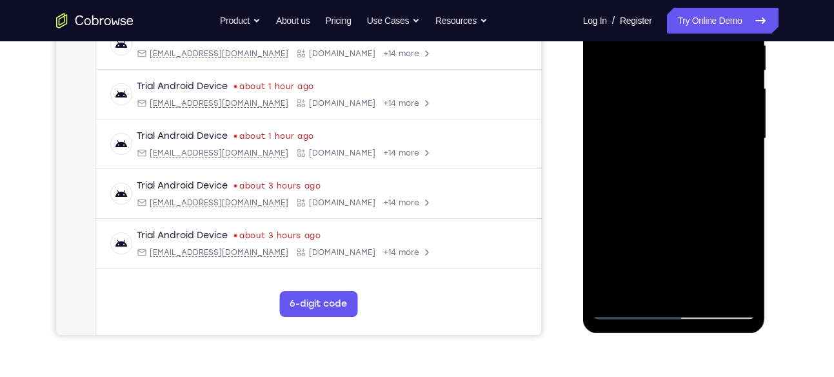
drag, startPoint x: 685, startPoint y: 225, endPoint x: 685, endPoint y: 132, distance: 92.9
click at [685, 132] on div at bounding box center [674, 138] width 163 height 361
drag, startPoint x: 683, startPoint y: 218, endPoint x: 681, endPoint y: 136, distance: 82.0
click at [681, 136] on div at bounding box center [674, 138] width 163 height 361
drag, startPoint x: 668, startPoint y: 238, endPoint x: 674, endPoint y: 130, distance: 108.6
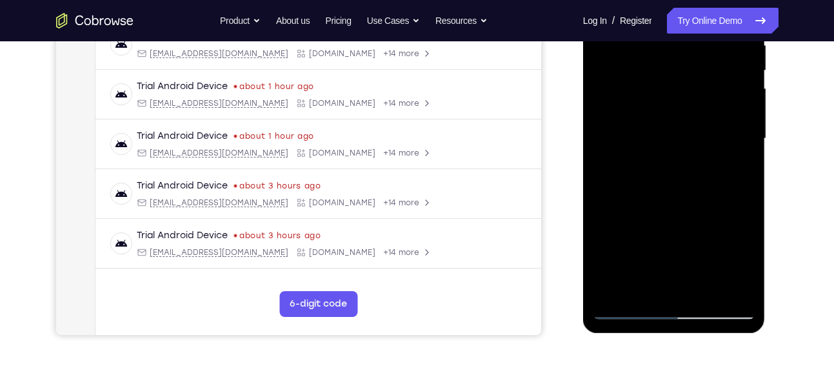
click at [674, 130] on div at bounding box center [674, 138] width 163 height 361
drag, startPoint x: 674, startPoint y: 214, endPoint x: 678, endPoint y: 136, distance: 78.2
click at [678, 136] on div at bounding box center [674, 138] width 163 height 361
drag, startPoint x: 706, startPoint y: 227, endPoint x: 700, endPoint y: 162, distance: 65.4
click at [700, 162] on div at bounding box center [674, 138] width 163 height 361
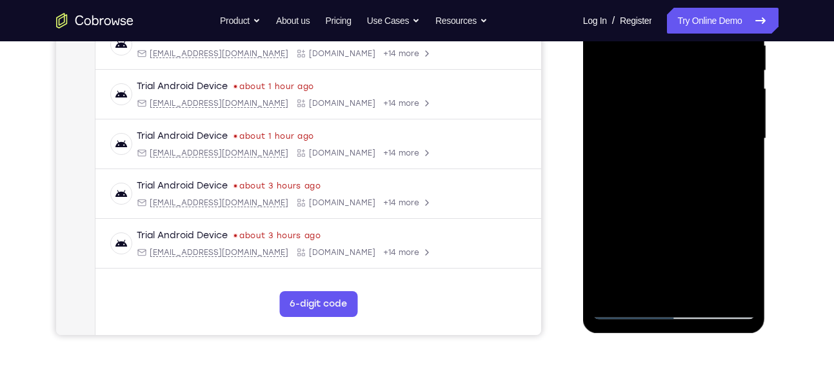
click at [726, 192] on div at bounding box center [674, 138] width 163 height 361
click at [621, 180] on div at bounding box center [674, 138] width 163 height 361
click at [634, 243] on div at bounding box center [674, 138] width 163 height 361
click at [739, 132] on div at bounding box center [674, 138] width 163 height 361
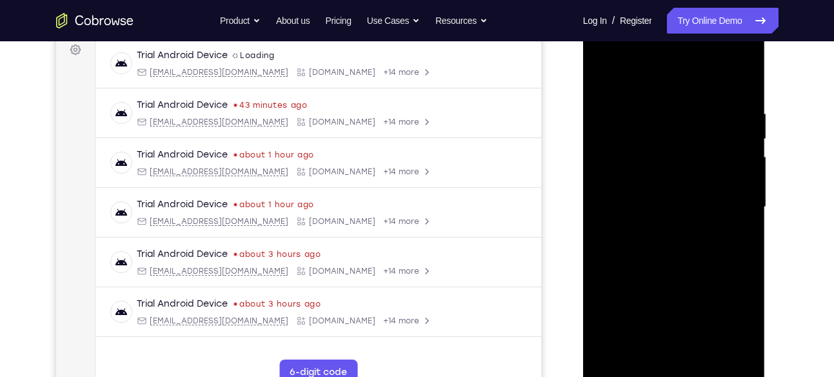
scroll to position [177, 0]
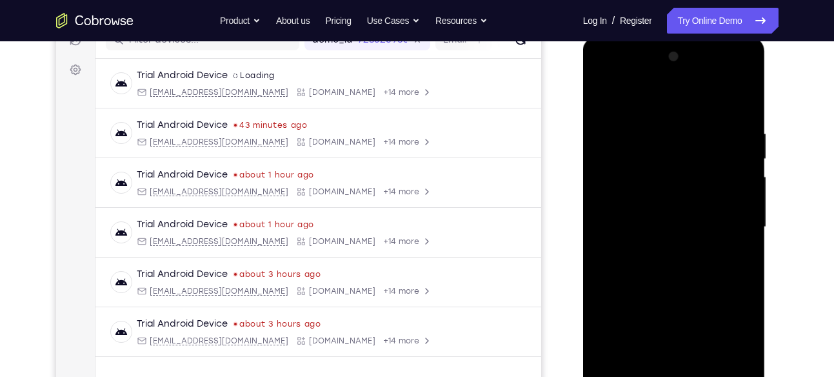
click at [604, 95] on div at bounding box center [674, 226] width 163 height 361
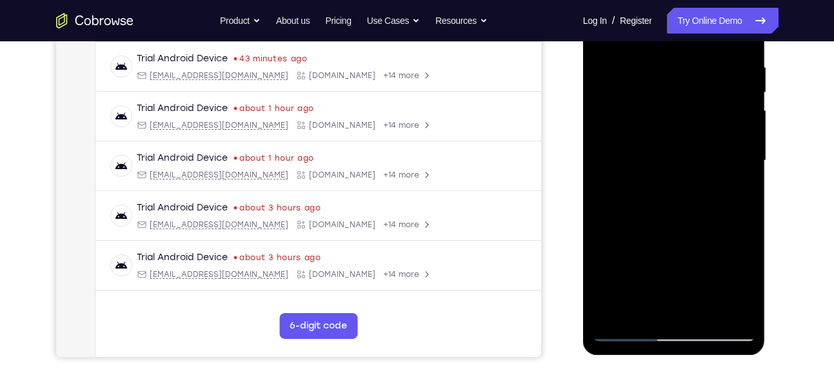
scroll to position [244, 0]
click at [615, 314] on div at bounding box center [674, 159] width 163 height 361
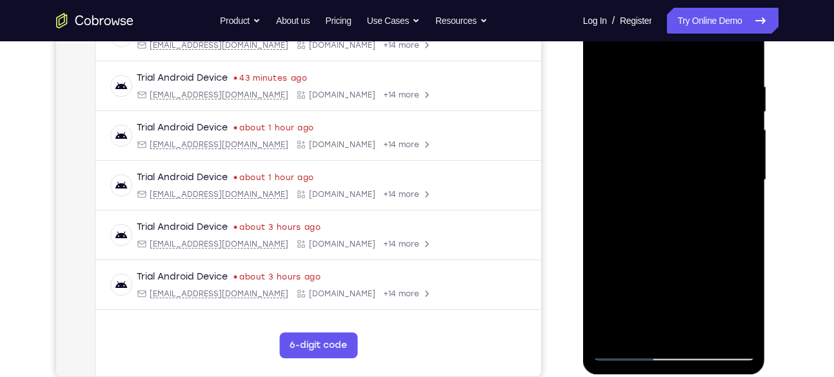
scroll to position [223, 0]
click at [612, 331] on div at bounding box center [674, 180] width 163 height 361
click at [669, 319] on div at bounding box center [674, 180] width 163 height 361
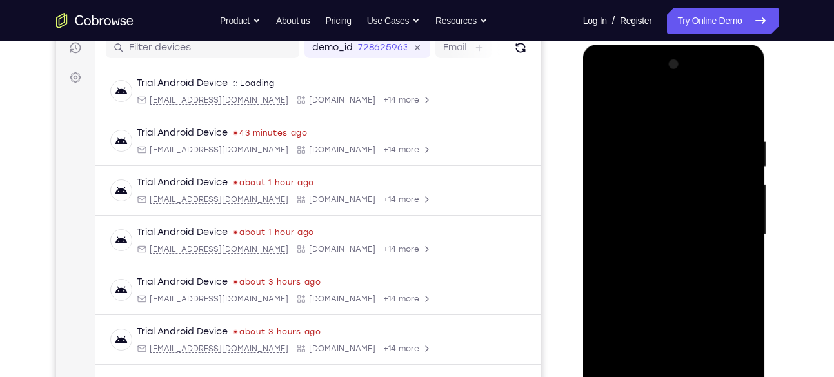
scroll to position [168, 0]
drag, startPoint x: 677, startPoint y: 157, endPoint x: 681, endPoint y: 352, distance: 194.9
click at [681, 352] on div at bounding box center [674, 235] width 163 height 361
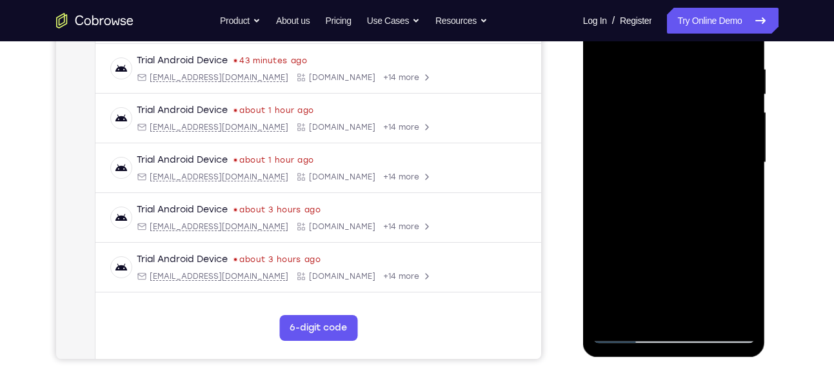
scroll to position [241, 0]
click at [673, 314] on div at bounding box center [674, 163] width 163 height 361
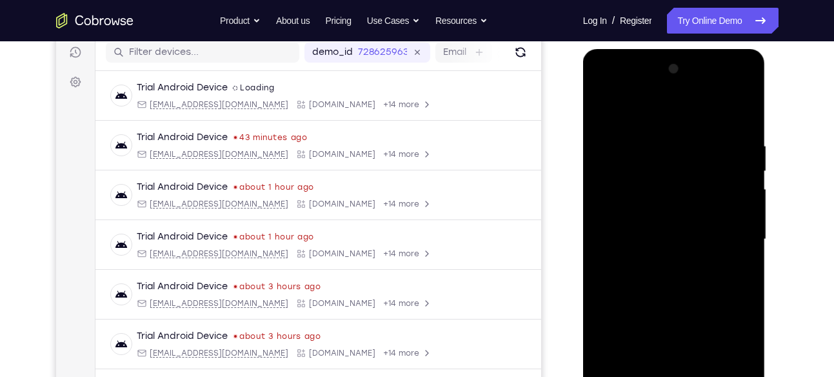
scroll to position [163, 0]
drag, startPoint x: 683, startPoint y: 300, endPoint x: 679, endPoint y: 162, distance: 138.2
click at [679, 162] on div at bounding box center [674, 240] width 163 height 361
drag, startPoint x: 668, startPoint y: 290, endPoint x: 674, endPoint y: 210, distance: 79.6
click at [674, 210] on div at bounding box center [674, 240] width 163 height 361
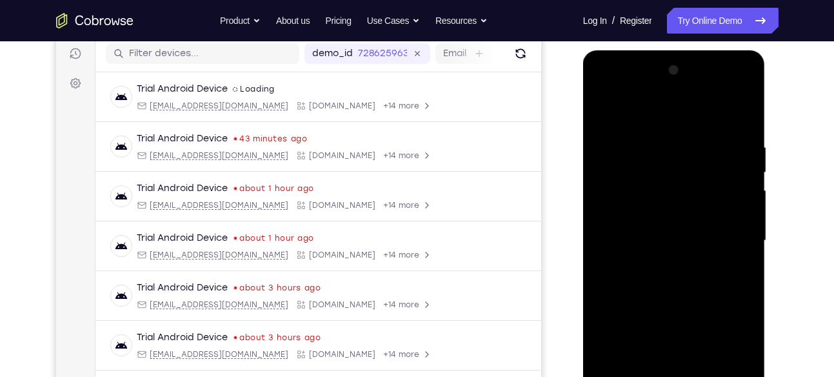
drag, startPoint x: 672, startPoint y: 278, endPoint x: 665, endPoint y: 97, distance: 180.9
click at [665, 97] on div at bounding box center [674, 240] width 163 height 361
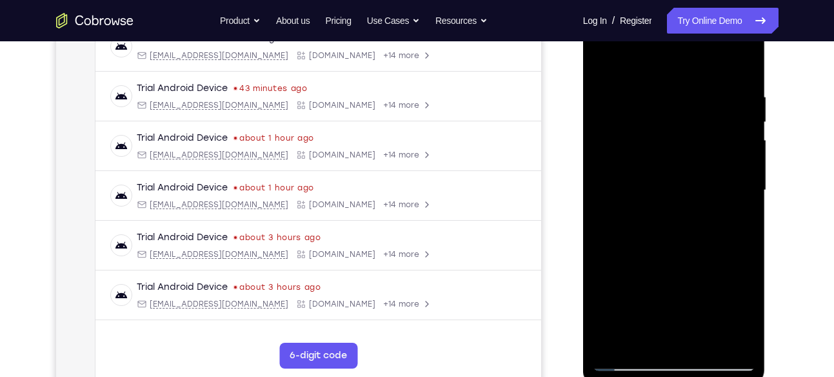
scroll to position [216, 0]
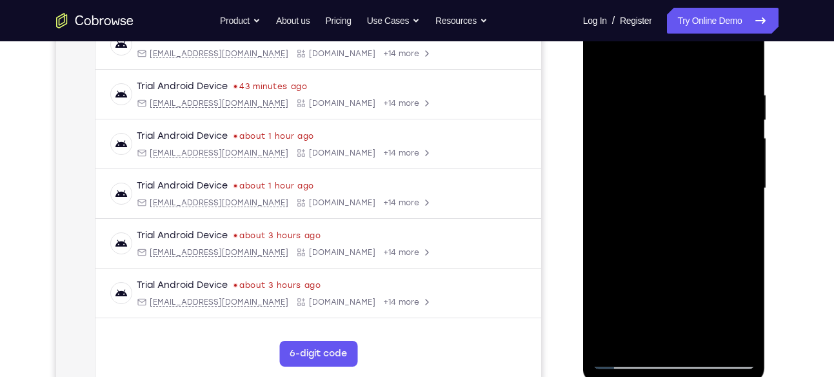
drag, startPoint x: 689, startPoint y: 235, endPoint x: 683, endPoint y: 115, distance: 120.2
click at [683, 115] on div at bounding box center [674, 188] width 163 height 361
drag, startPoint x: 685, startPoint y: 274, endPoint x: 669, endPoint y: 94, distance: 180.8
click at [669, 94] on div at bounding box center [674, 188] width 163 height 361
drag, startPoint x: 675, startPoint y: 235, endPoint x: 678, endPoint y: 110, distance: 125.2
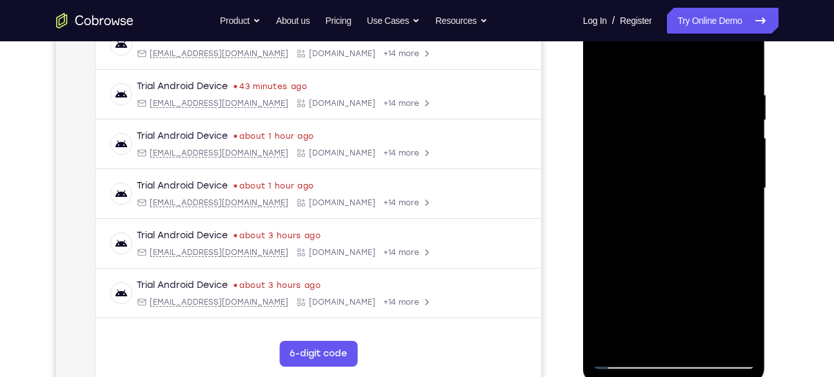
click at [678, 110] on div at bounding box center [674, 188] width 163 height 361
drag, startPoint x: 680, startPoint y: 250, endPoint x: 667, endPoint y: 47, distance: 203.0
click at [667, 47] on div at bounding box center [674, 188] width 163 height 361
click at [618, 344] on div at bounding box center [674, 188] width 163 height 361
